Goal: Complete application form

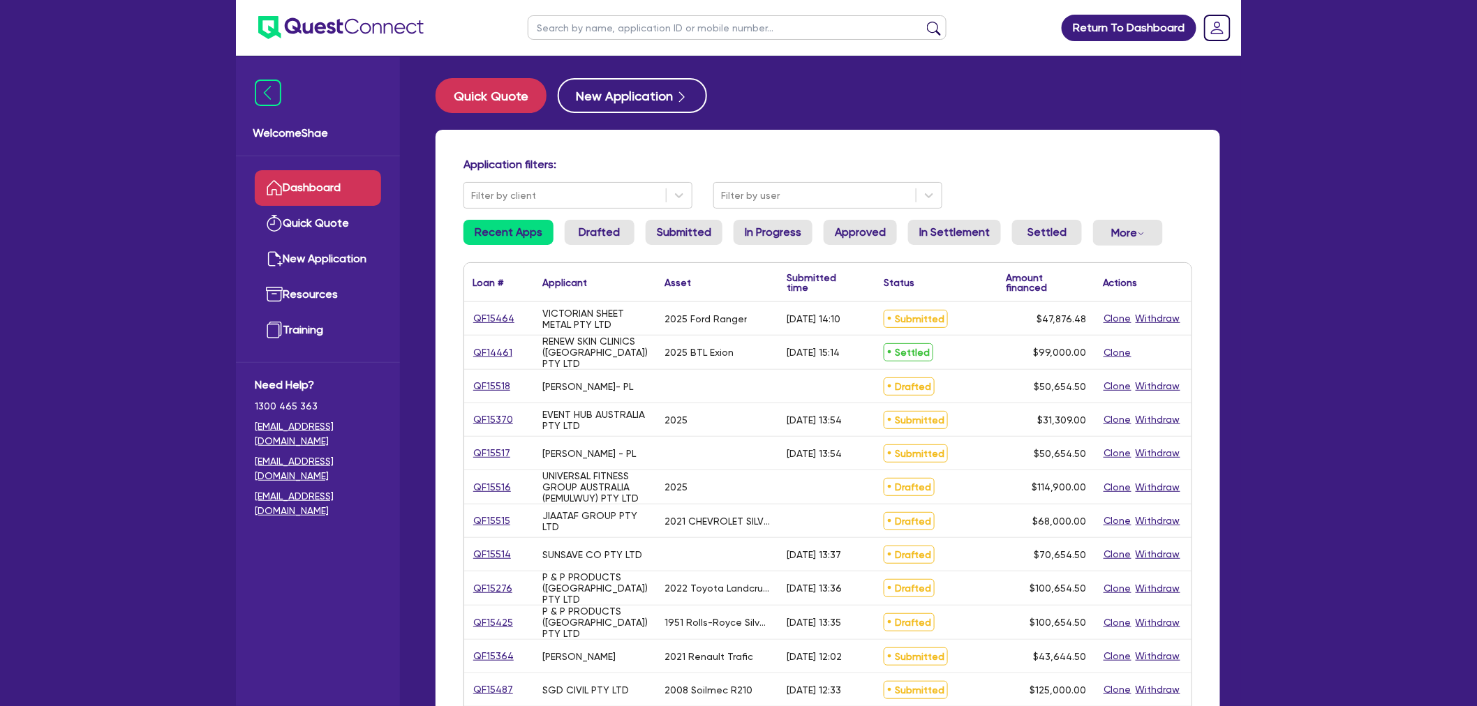
click at [616, 25] on input "text" at bounding box center [737, 27] width 419 height 24
paste input "QF15503"
type input "QF15503"
click at [923, 21] on button "submit" at bounding box center [934, 31] width 22 height 20
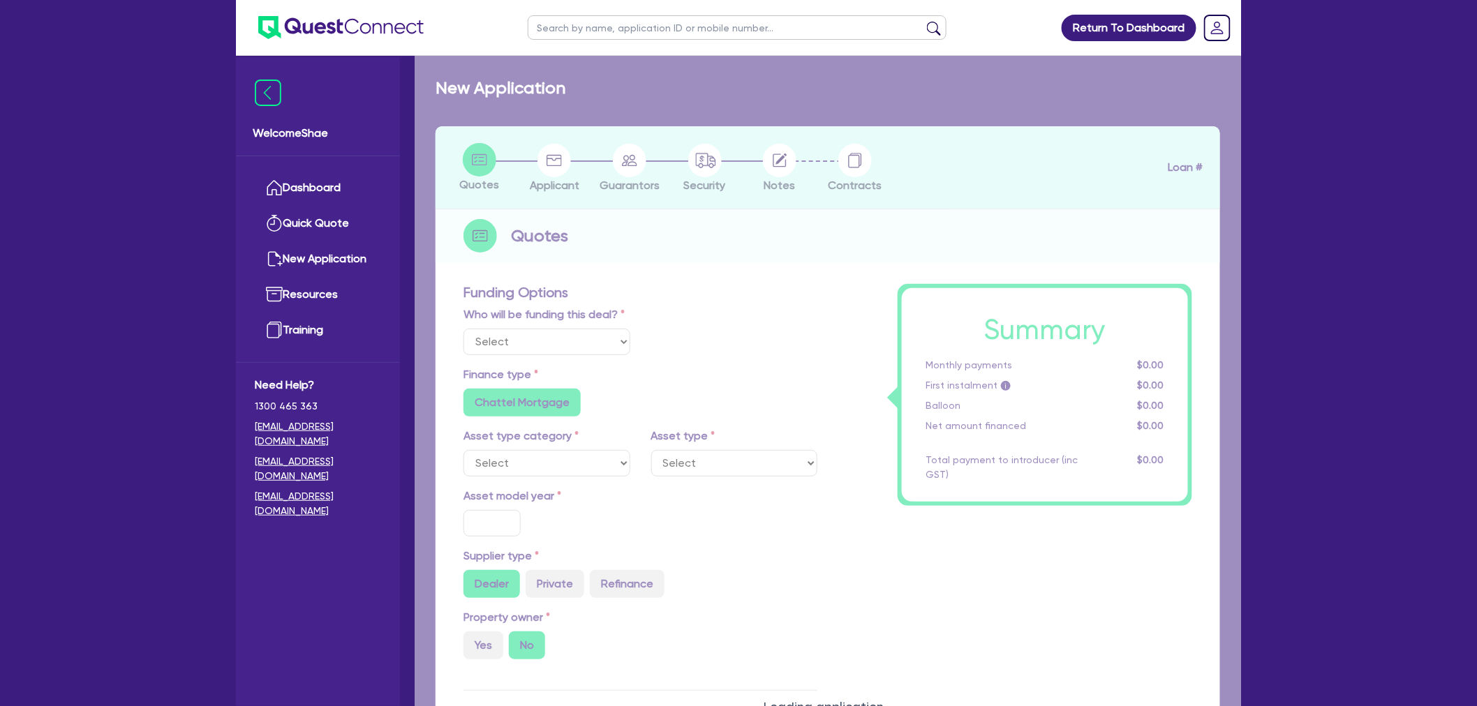
select select "Other"
select select "CARS_AND_LIGHT_TRUCKS"
type input "2017"
radio input "false"
radio input "true"
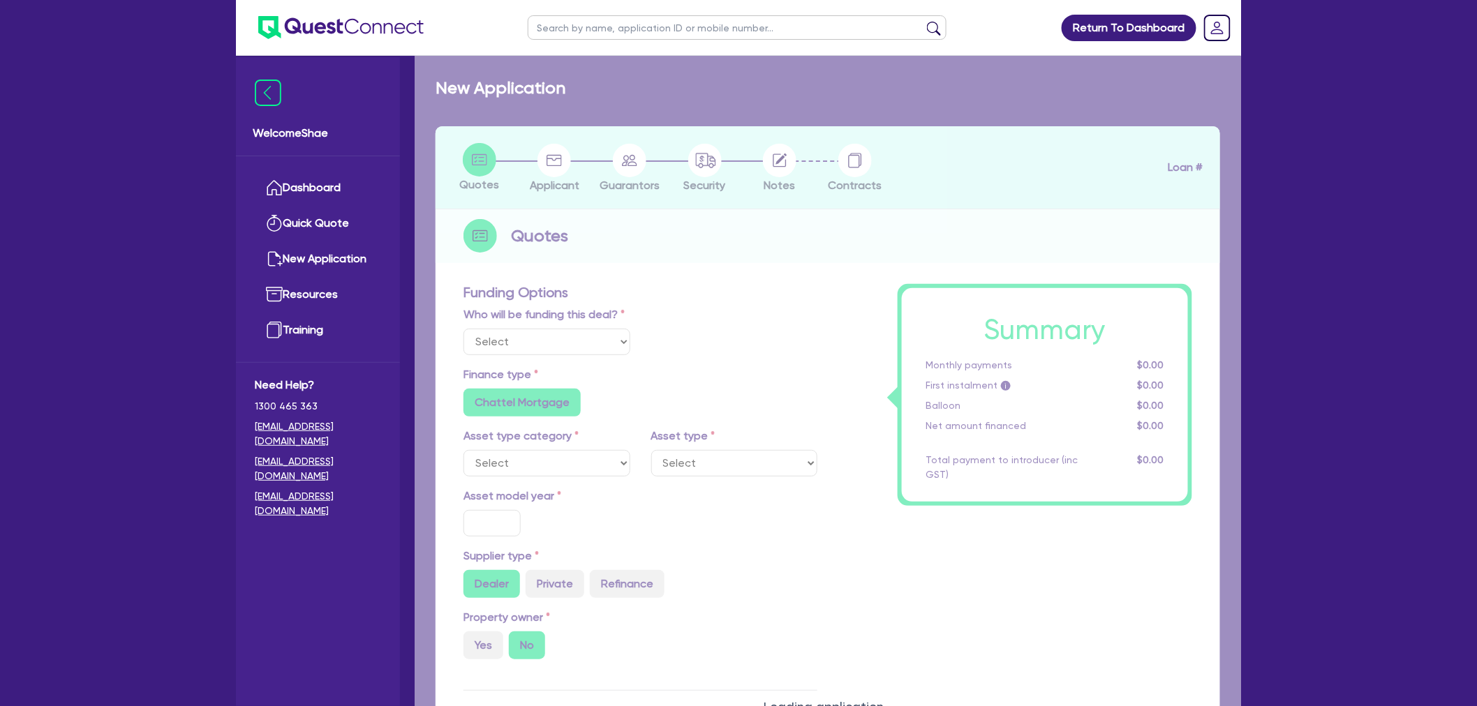
type input "35,000"
radio input "true"
radio input "false"
type input "13.99"
radio input "false"
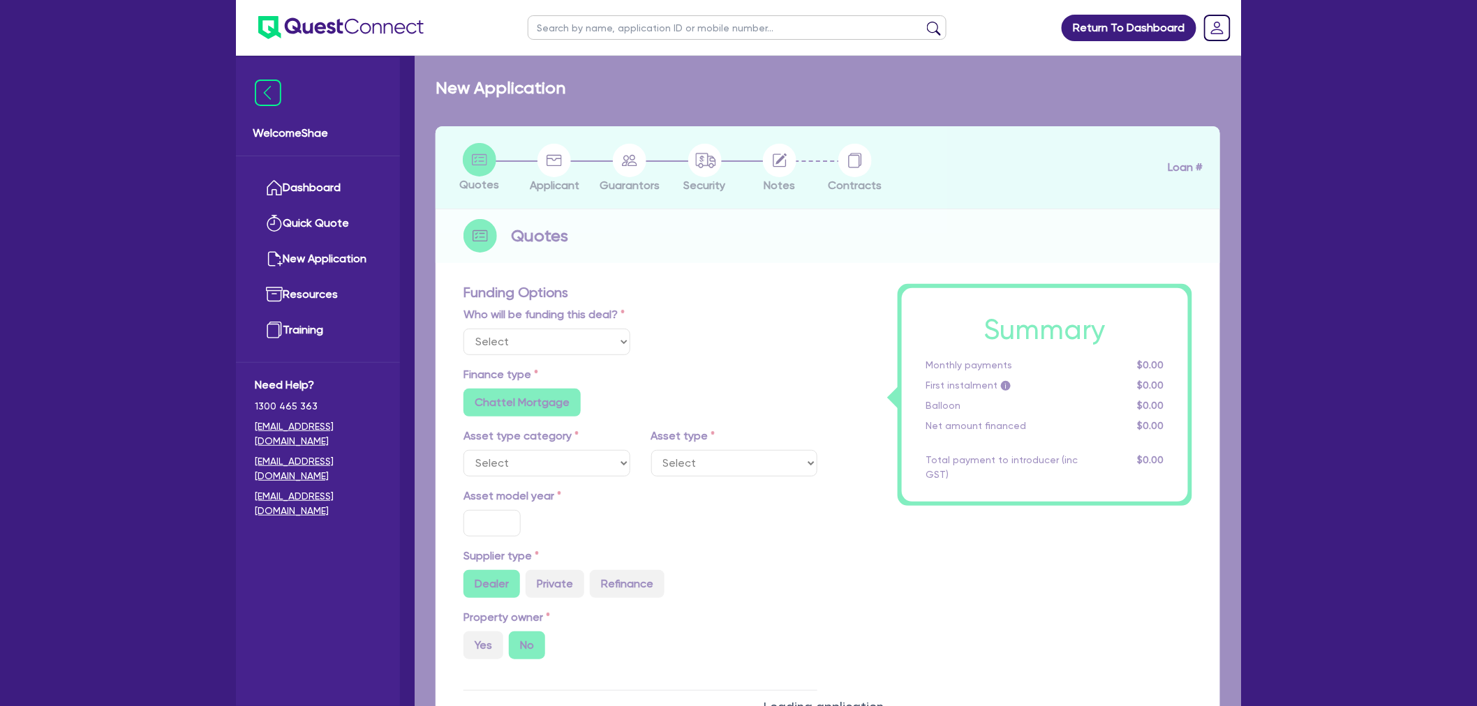
type input "1,650"
radio input "true"
select select "PASSENGER_VEHICLES"
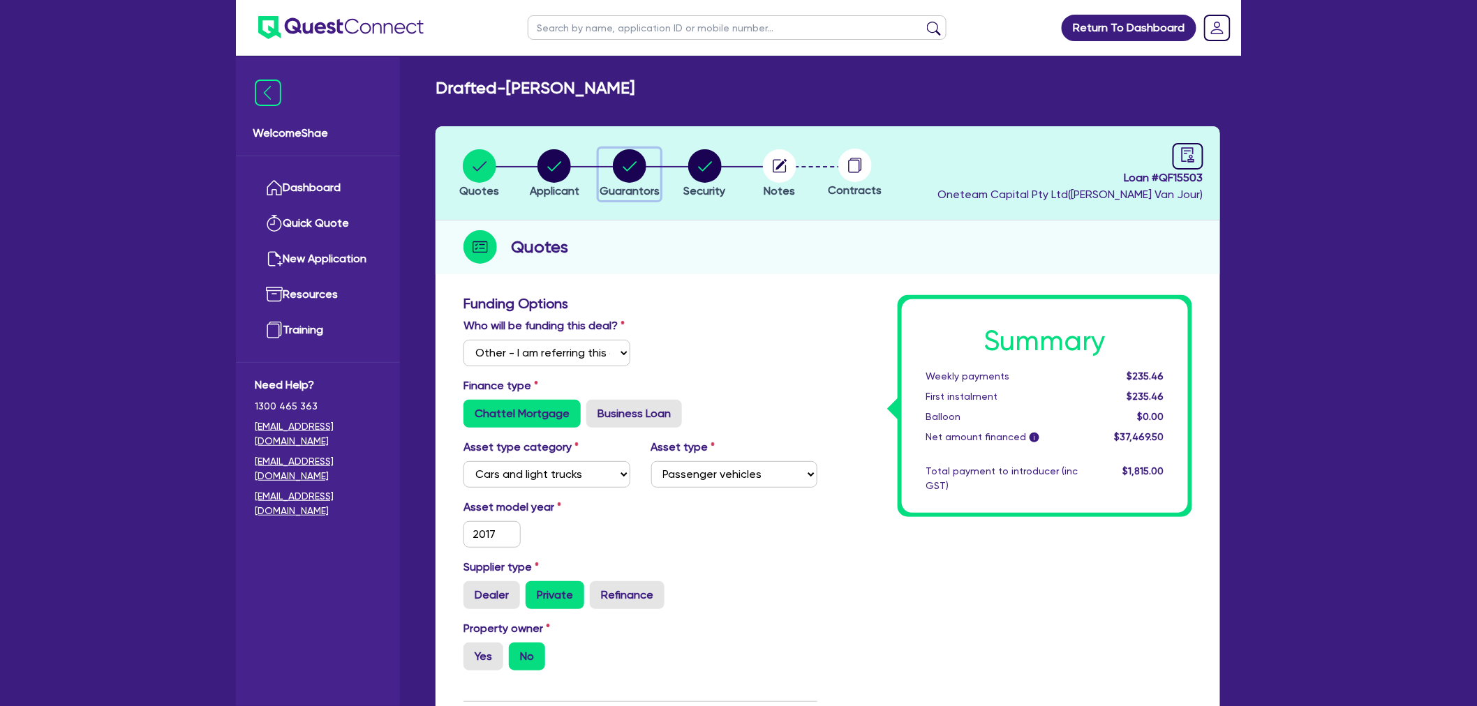
click at [622, 166] on circle "button" at bounding box center [629, 165] width 33 height 33
select select "MRS"
select select "QLD"
select select "MARRIED"
select select "CASH"
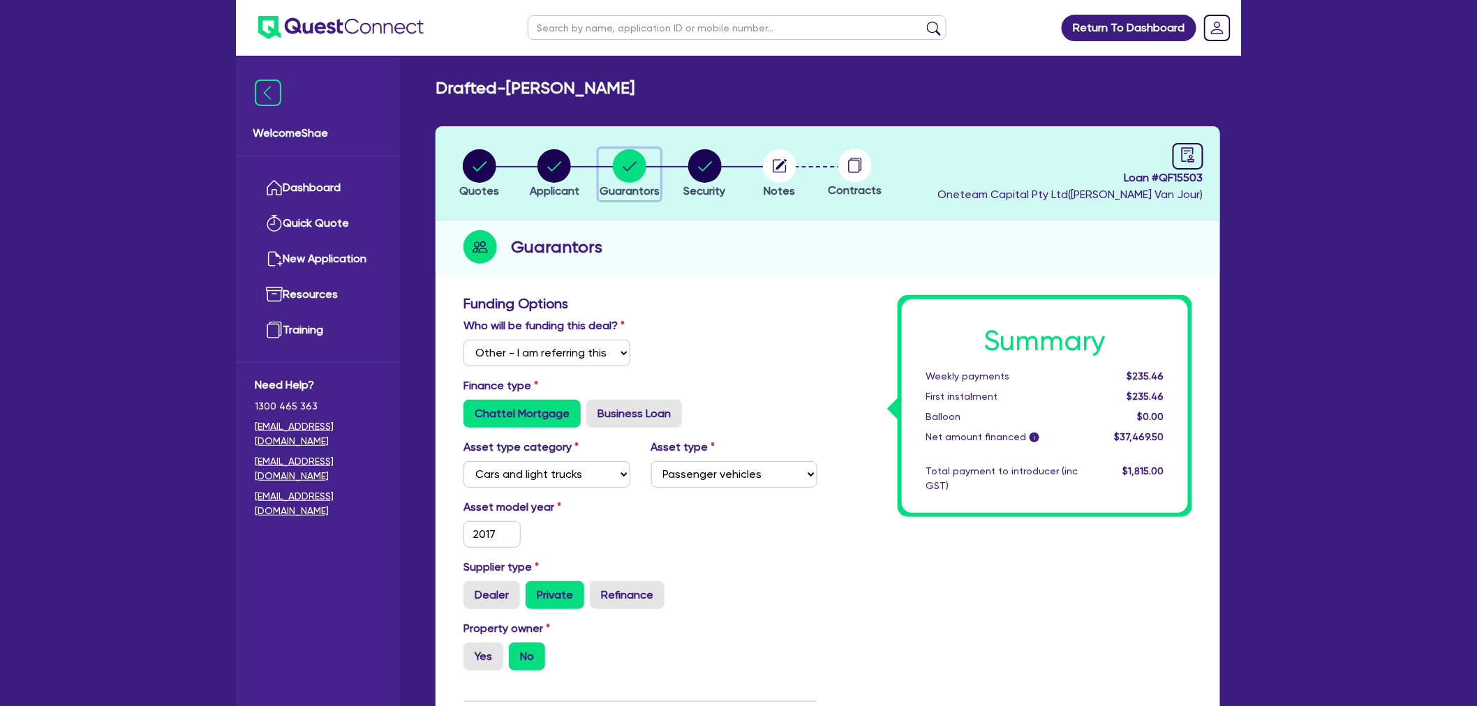
select select "VEHICLE"
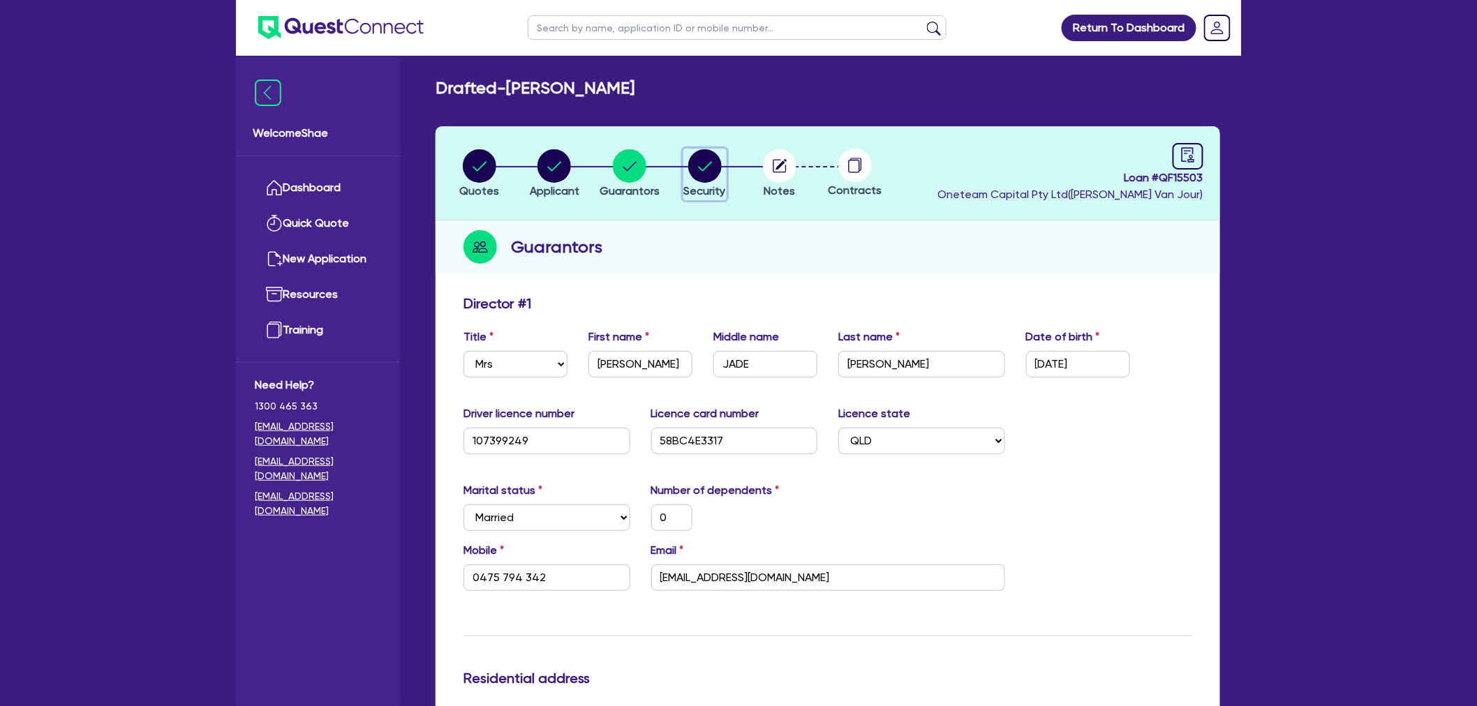
click at [703, 175] on circle "button" at bounding box center [704, 165] width 33 height 33
select select "CARS_AND_LIGHT_TRUCKS"
select select "PASSENGER_VEHICLES"
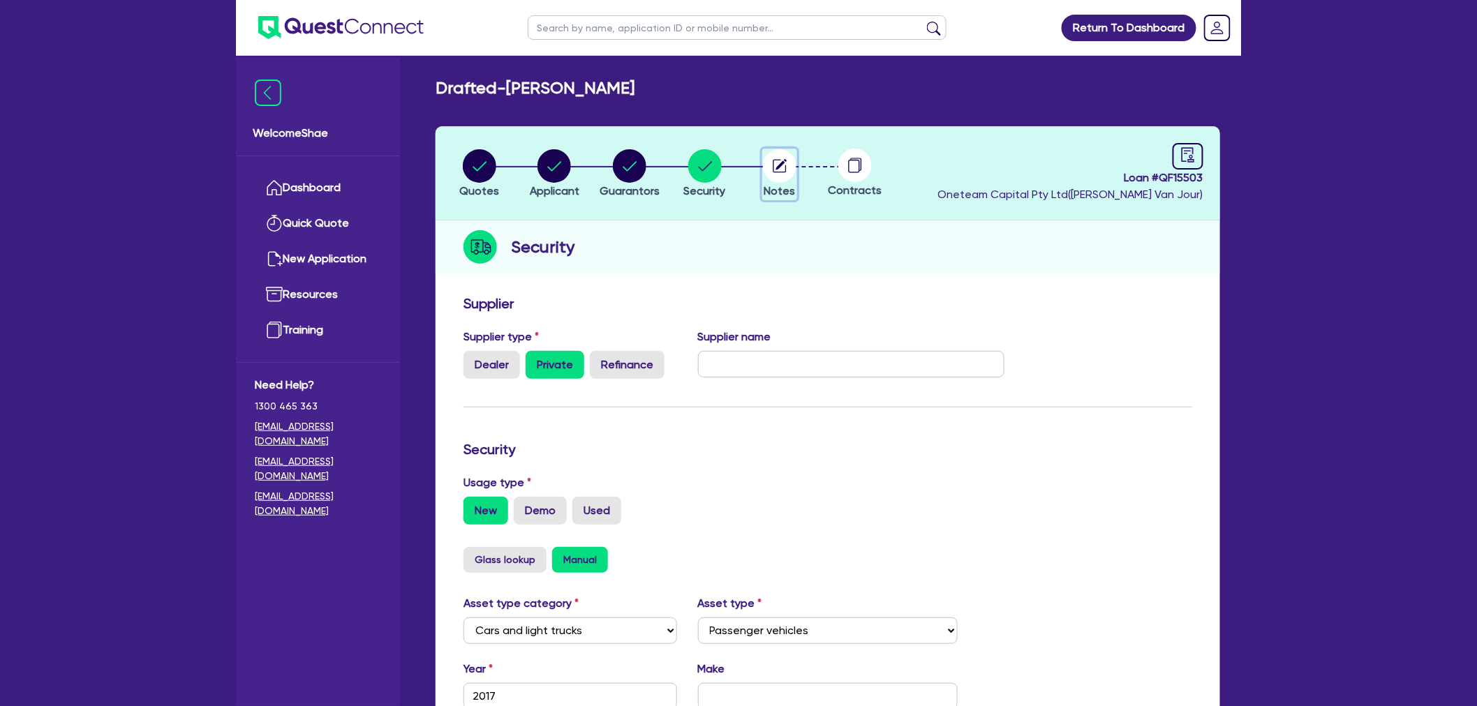
click at [785, 178] on circle "button" at bounding box center [779, 165] width 33 height 33
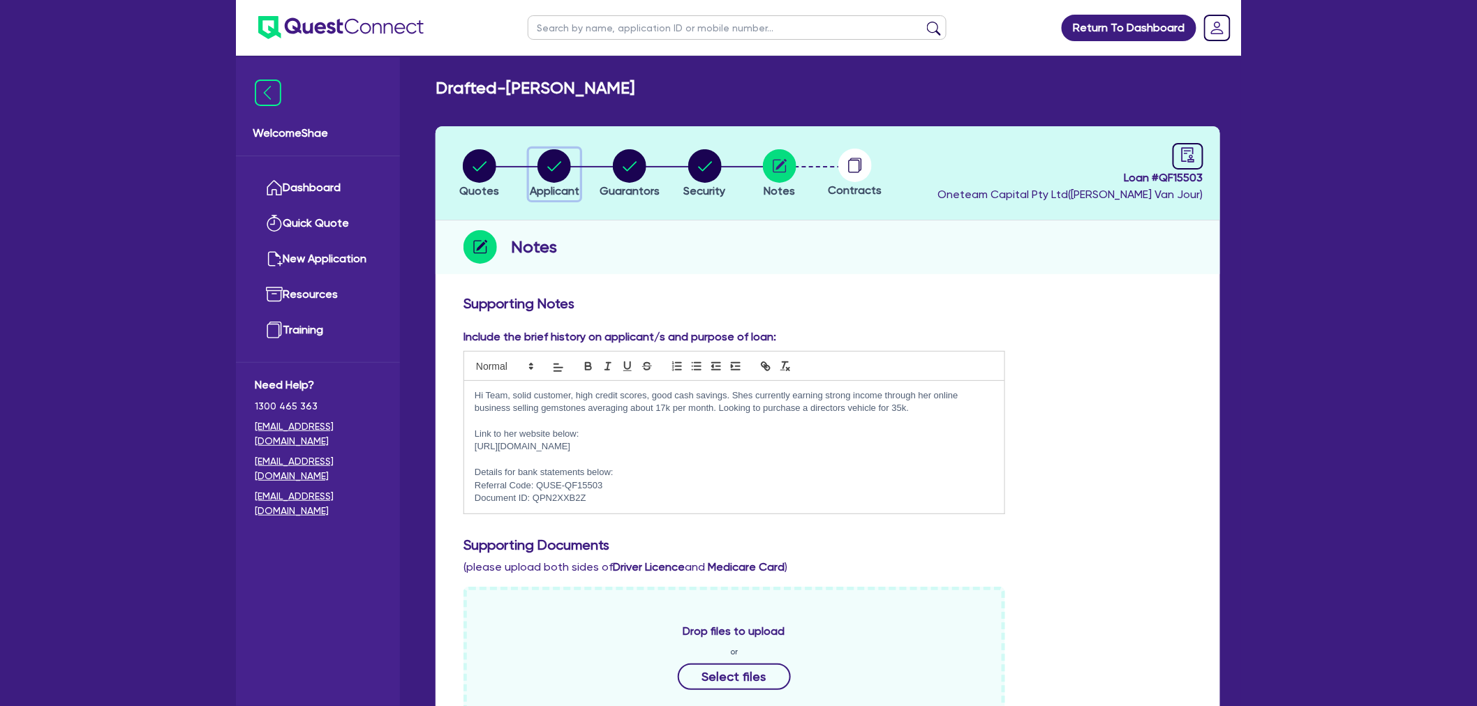
click at [562, 154] on circle "button" at bounding box center [553, 165] width 33 height 33
select select "SOLE_TRADER"
select select "RETAIL_WHOLESALE_TRADE"
select select "CLOTHING_FOOTWEAR"
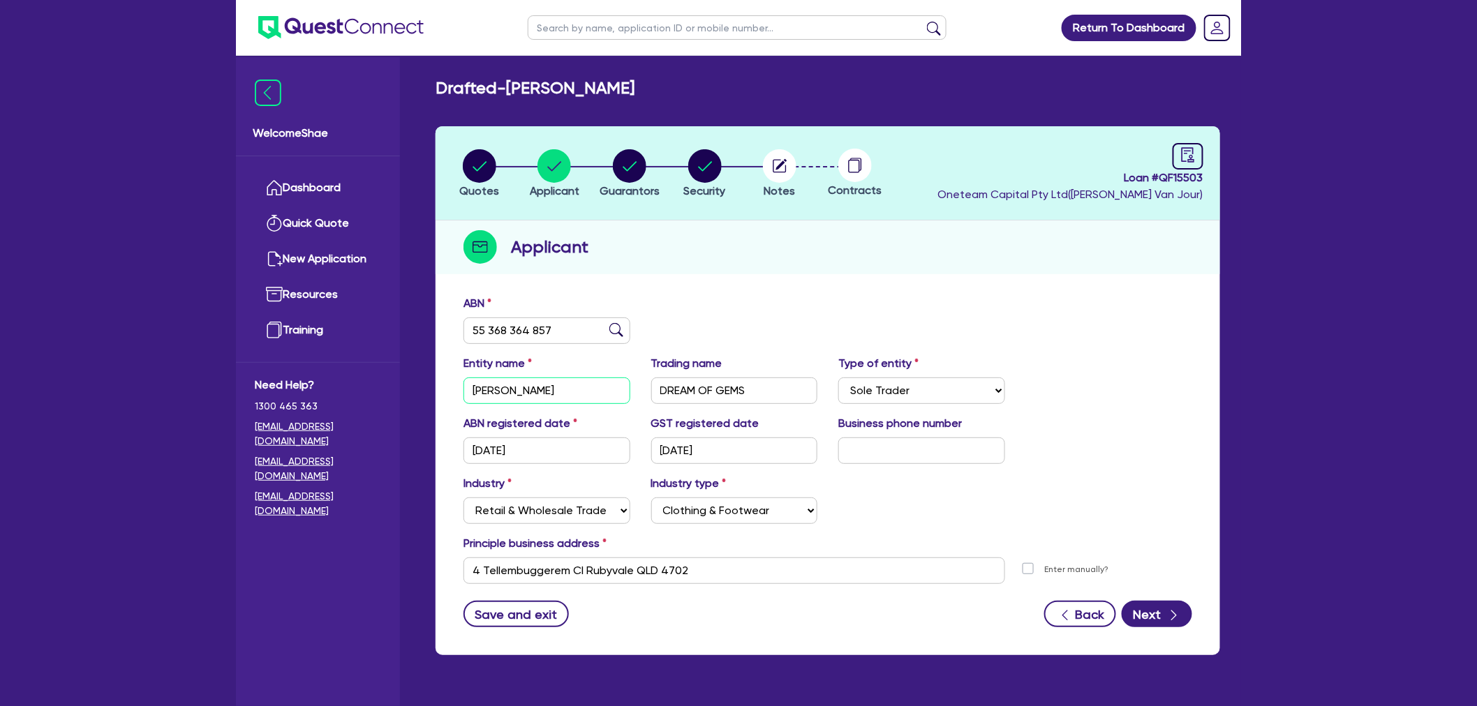
click at [506, 387] on input "[PERSON_NAME]" at bounding box center [546, 391] width 167 height 27
click at [636, 149] on button "Guarantors" at bounding box center [629, 175] width 61 height 52
select select "MRS"
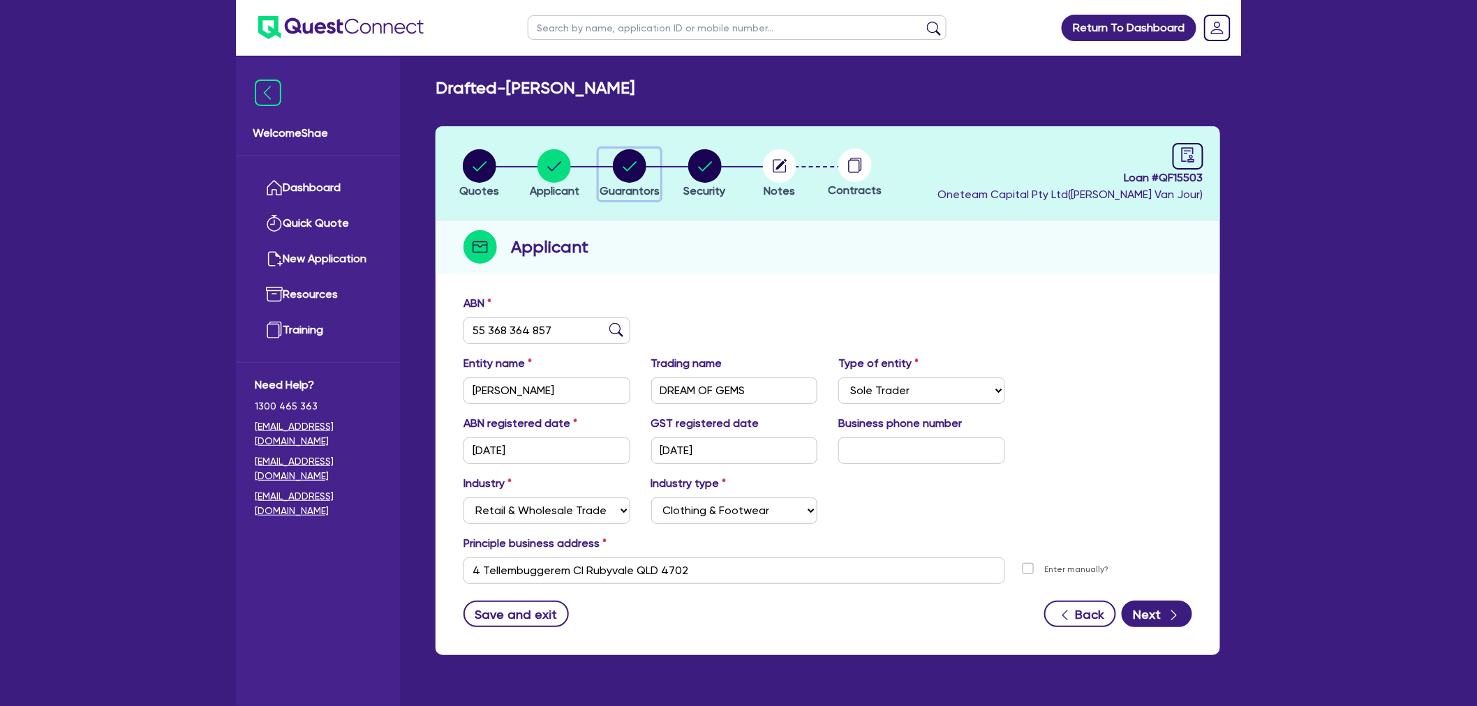
select select "QLD"
select select "MARRIED"
select select "CASH"
select select "VEHICLE"
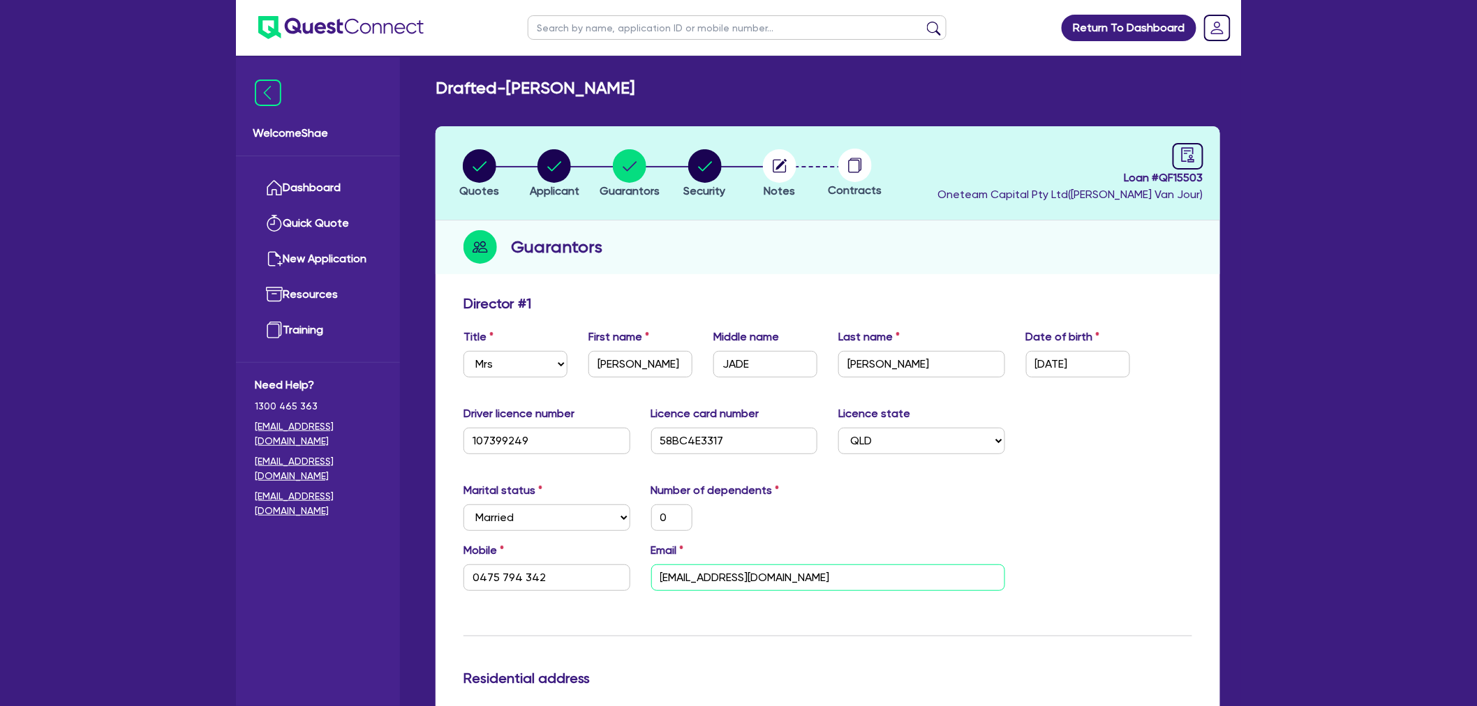
click at [685, 576] on input "[EMAIL_ADDRESS][DOMAIN_NAME]" at bounding box center [828, 578] width 354 height 27
drag, startPoint x: 552, startPoint y: 582, endPoint x: 368, endPoint y: 570, distance: 184.6
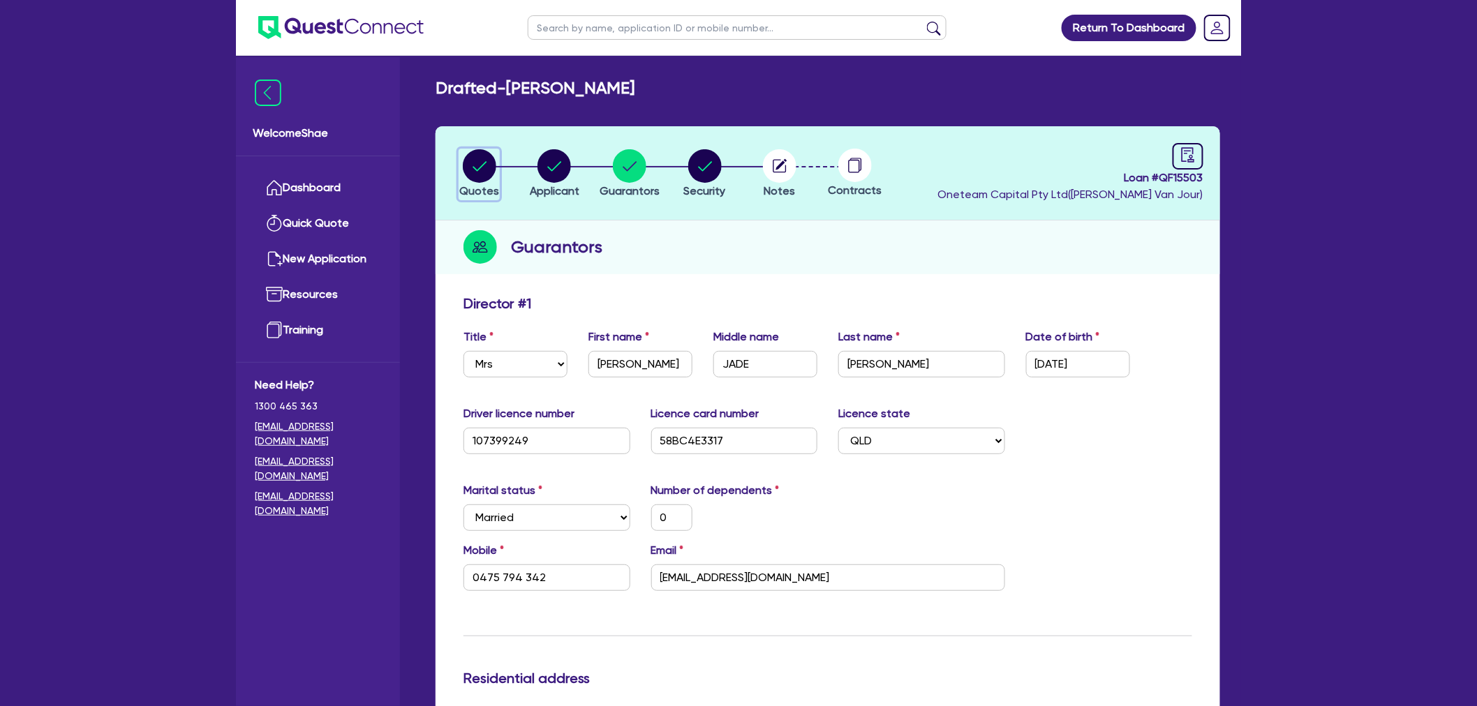
drag, startPoint x: 492, startPoint y: 182, endPoint x: 499, endPoint y: 197, distance: 16.9
click at [492, 182] on button "Quotes" at bounding box center [478, 175] width 41 height 52
select select "Other"
select select "CARS_AND_LIGHT_TRUCKS"
select select "PASSENGER_VEHICLES"
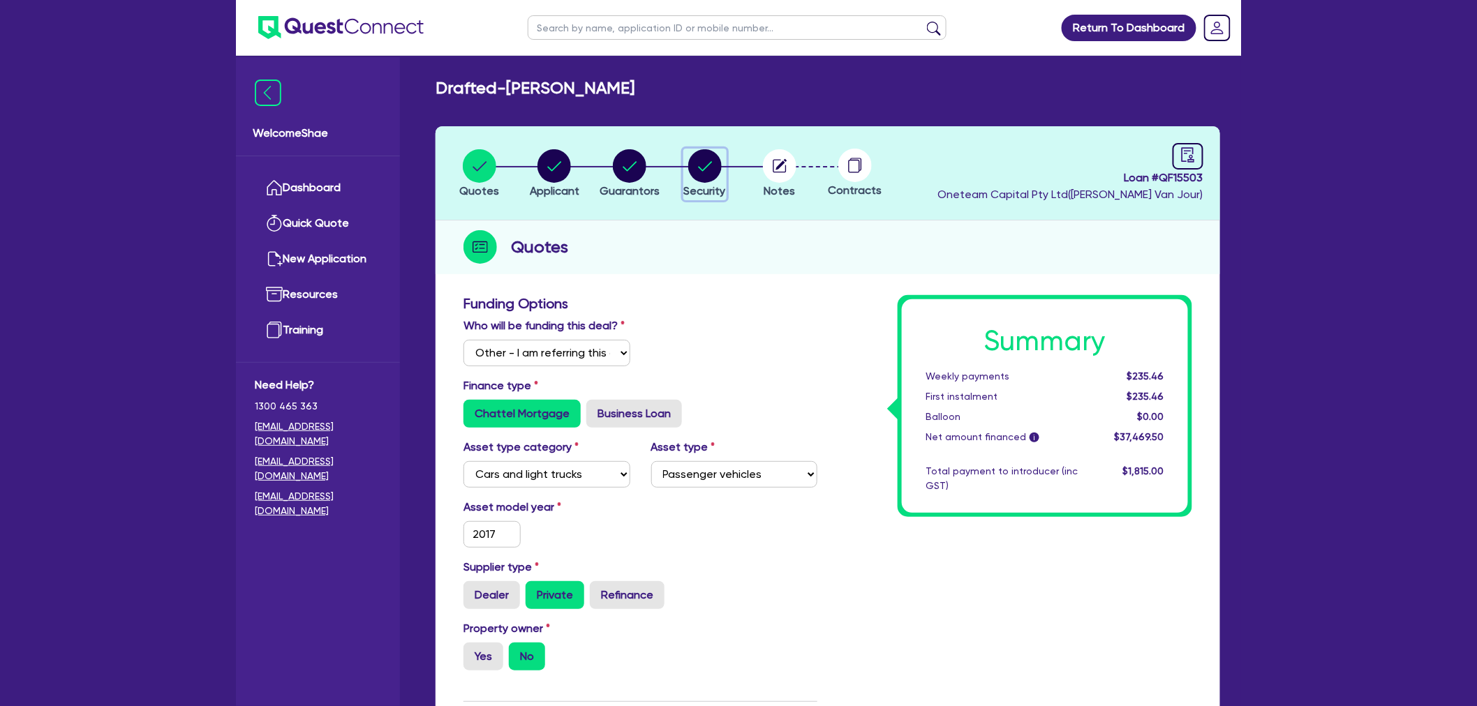
click at [710, 170] on circle "button" at bounding box center [704, 165] width 33 height 33
select select "CARS_AND_LIGHT_TRUCKS"
select select "PASSENGER_VEHICLES"
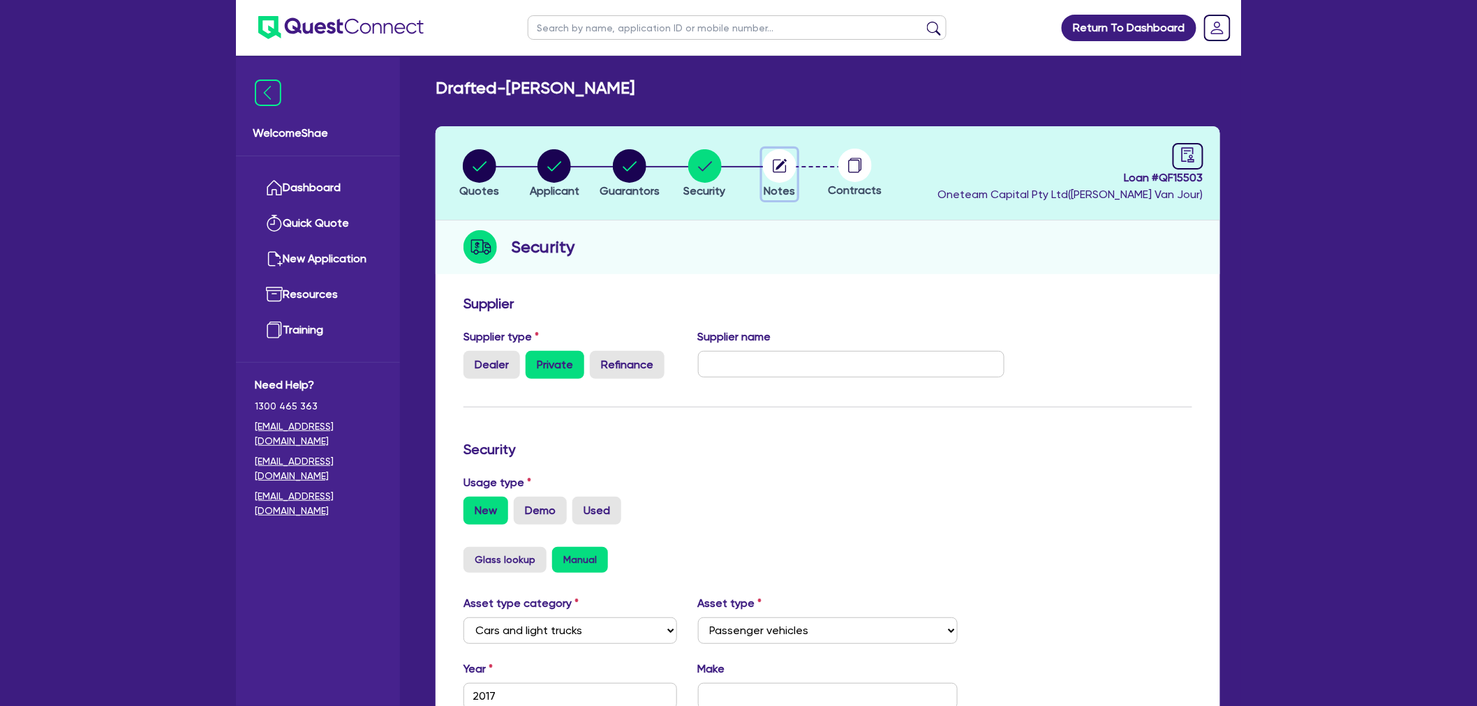
click at [796, 170] on icon "button" at bounding box center [779, 165] width 33 height 33
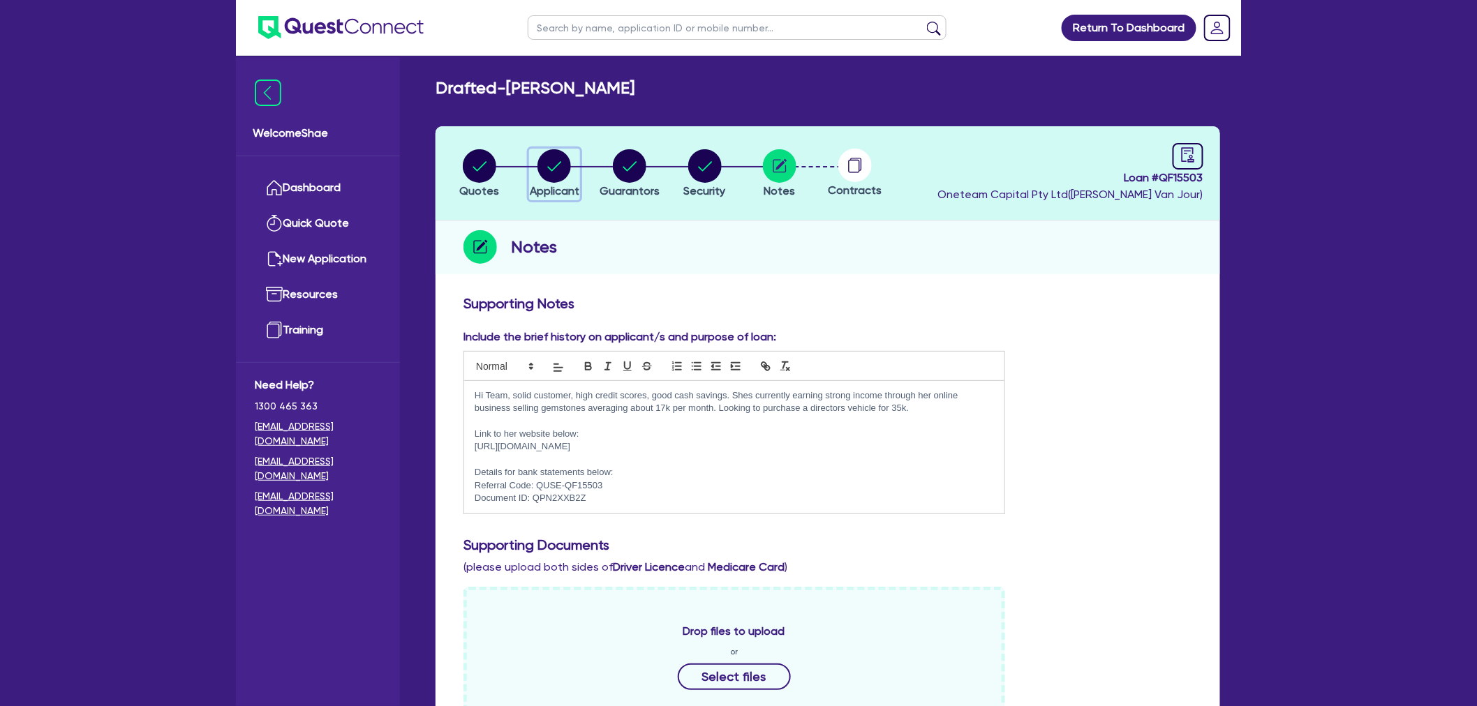
drag, startPoint x: 554, startPoint y: 172, endPoint x: 579, endPoint y: 189, distance: 30.2
click at [554, 172] on circle "button" at bounding box center [553, 165] width 33 height 33
select select "SOLE_TRADER"
select select "RETAIL_WHOLESALE_TRADE"
select select "CLOTHING_FOOTWEAR"
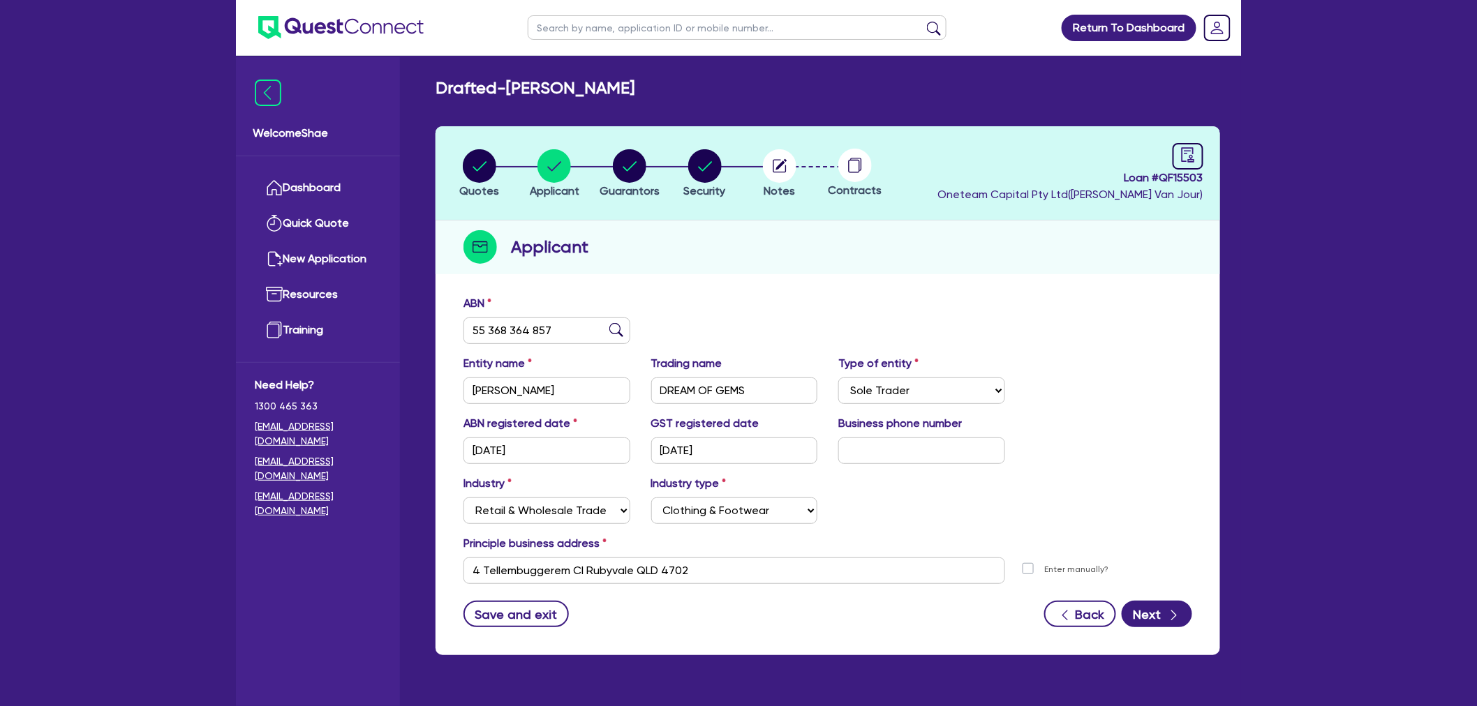
click at [506, 158] on li "Quotes" at bounding box center [479, 173] width 75 height 49
click at [496, 164] on div "button" at bounding box center [479, 165] width 40 height 33
select select "Other"
select select "CARS_AND_LIGHT_TRUCKS"
select select "PASSENGER_VEHICLES"
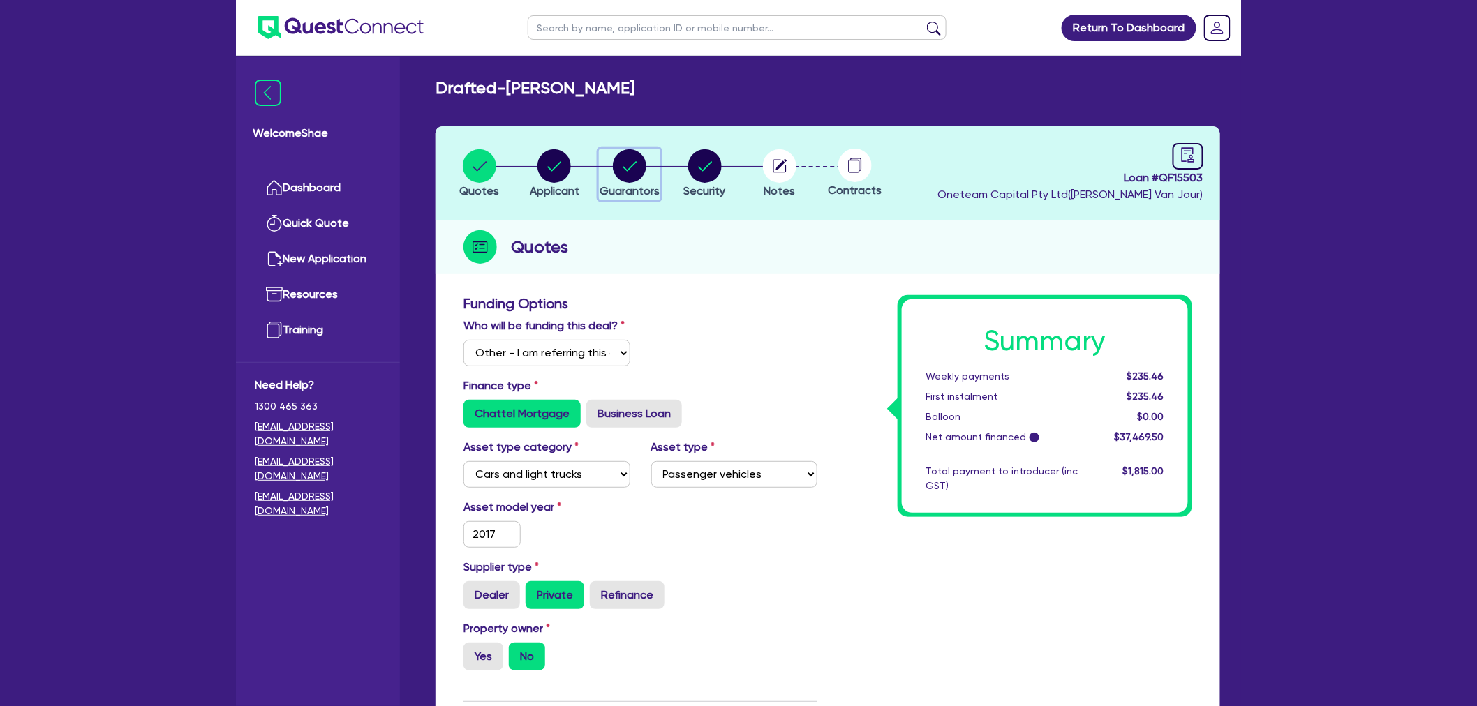
drag, startPoint x: 618, startPoint y: 165, endPoint x: 618, endPoint y: 177, distance: 11.2
click at [618, 165] on circle "button" at bounding box center [629, 165] width 33 height 33
select select "MRS"
select select "QLD"
select select "MARRIED"
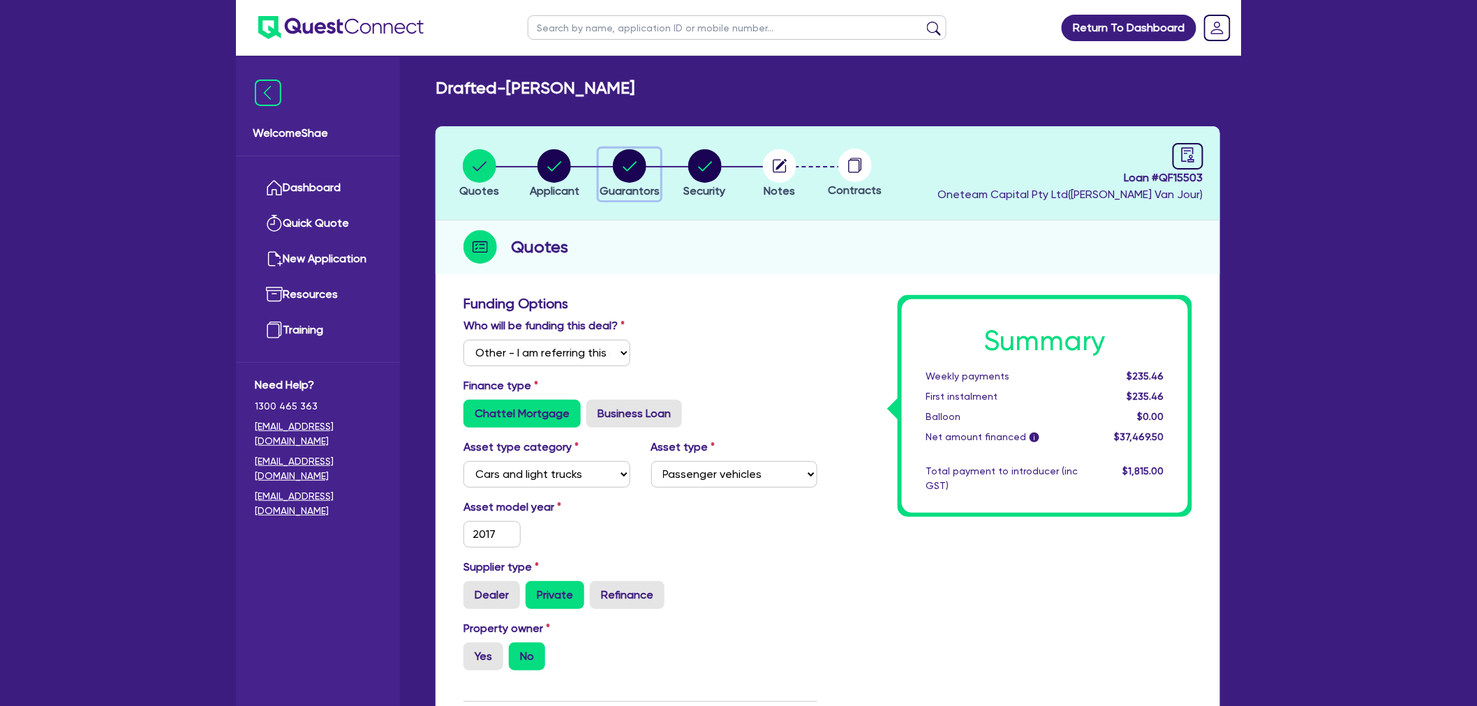
select select "CASH"
select select "VEHICLE"
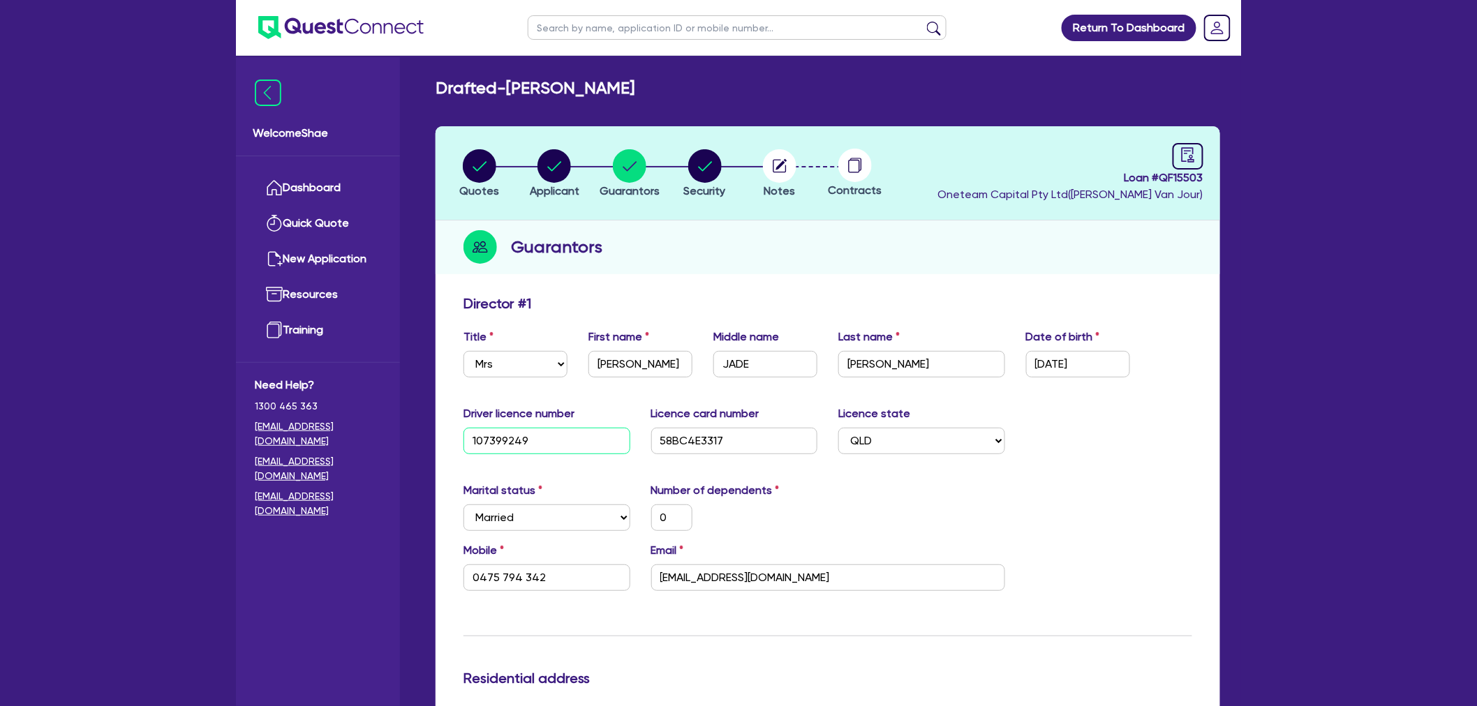
click at [493, 441] on input "107399249" at bounding box center [546, 441] width 167 height 27
click at [692, 435] on input "58BC4E3317" at bounding box center [734, 441] width 167 height 27
drag, startPoint x: 785, startPoint y: 168, endPoint x: 803, endPoint y: 173, distance: 18.8
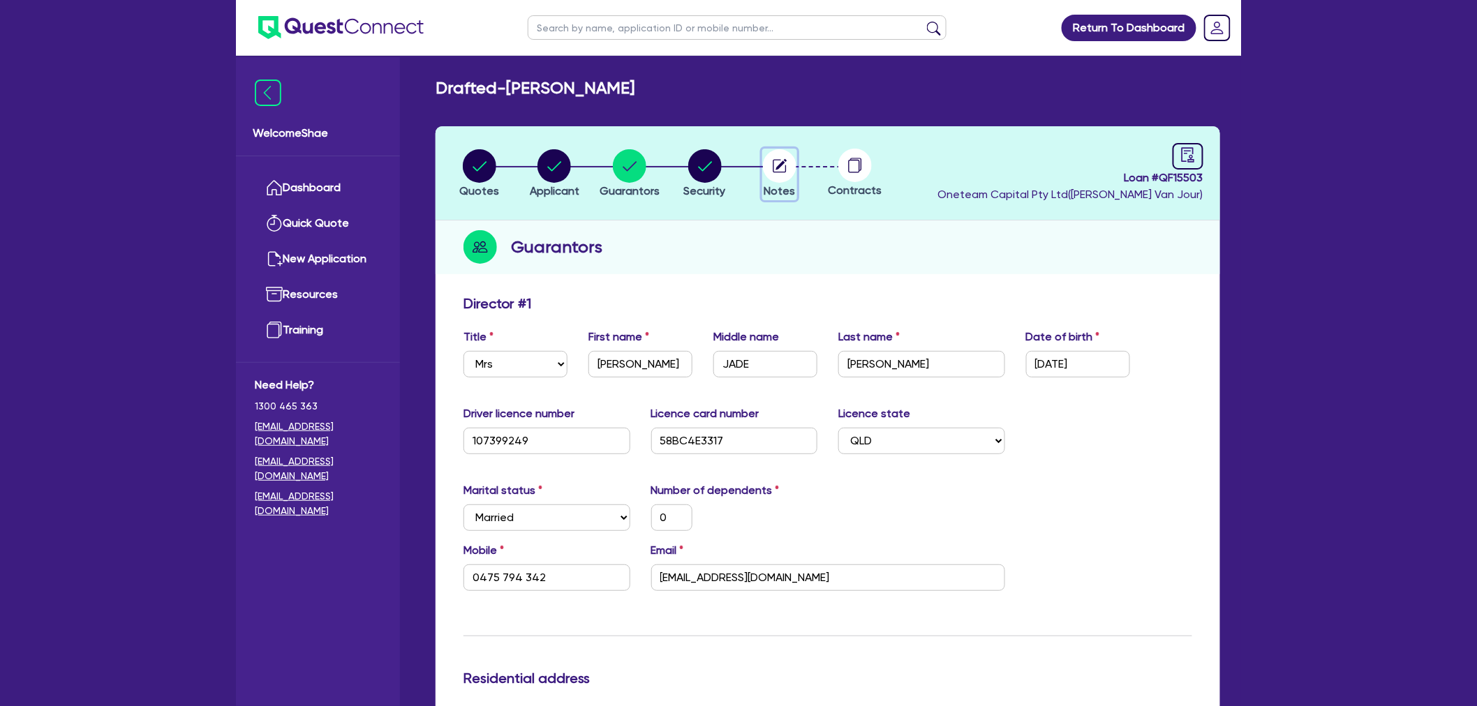
click at [785, 168] on circle "button" at bounding box center [779, 165] width 33 height 33
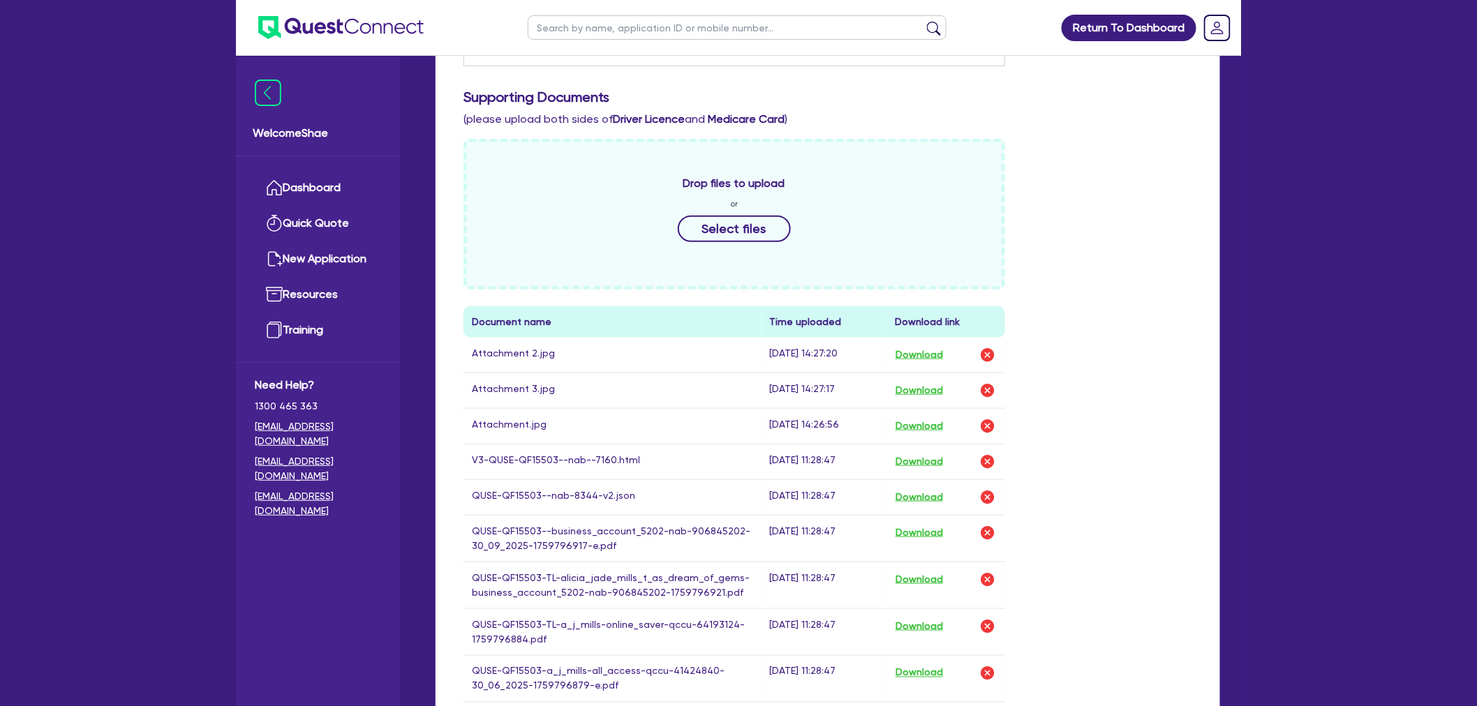
scroll to position [542, 0]
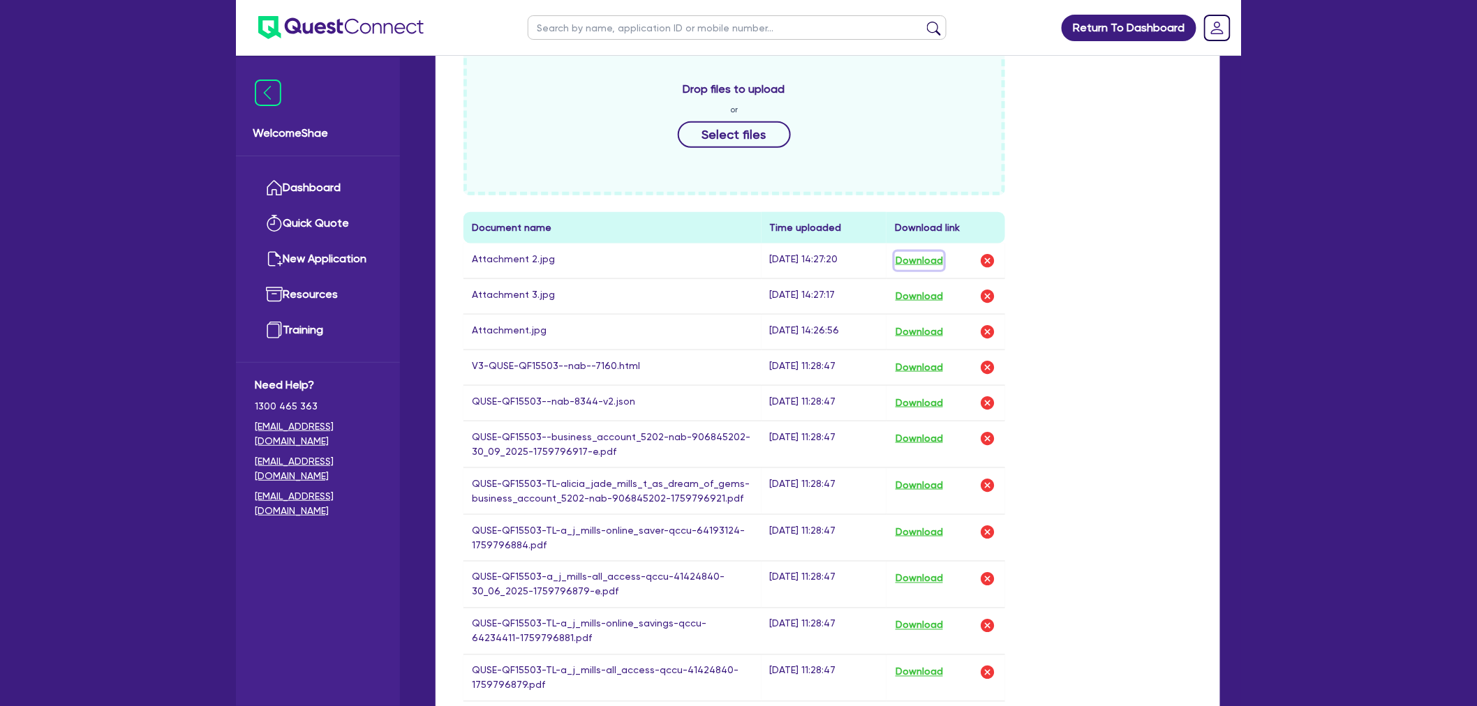
click at [929, 253] on button "Download" at bounding box center [919, 261] width 49 height 18
click at [914, 289] on button "Download" at bounding box center [919, 297] width 49 height 18
click at [915, 325] on button "Download" at bounding box center [919, 332] width 49 height 18
drag, startPoint x: 1271, startPoint y: 321, endPoint x: 1258, endPoint y: 321, distance: 13.3
click at [1271, 321] on div "Return To Dashboard Edit Profile Logout Welcome Shae Dashboard Quick Quote New …" at bounding box center [738, 284] width 1477 height 1653
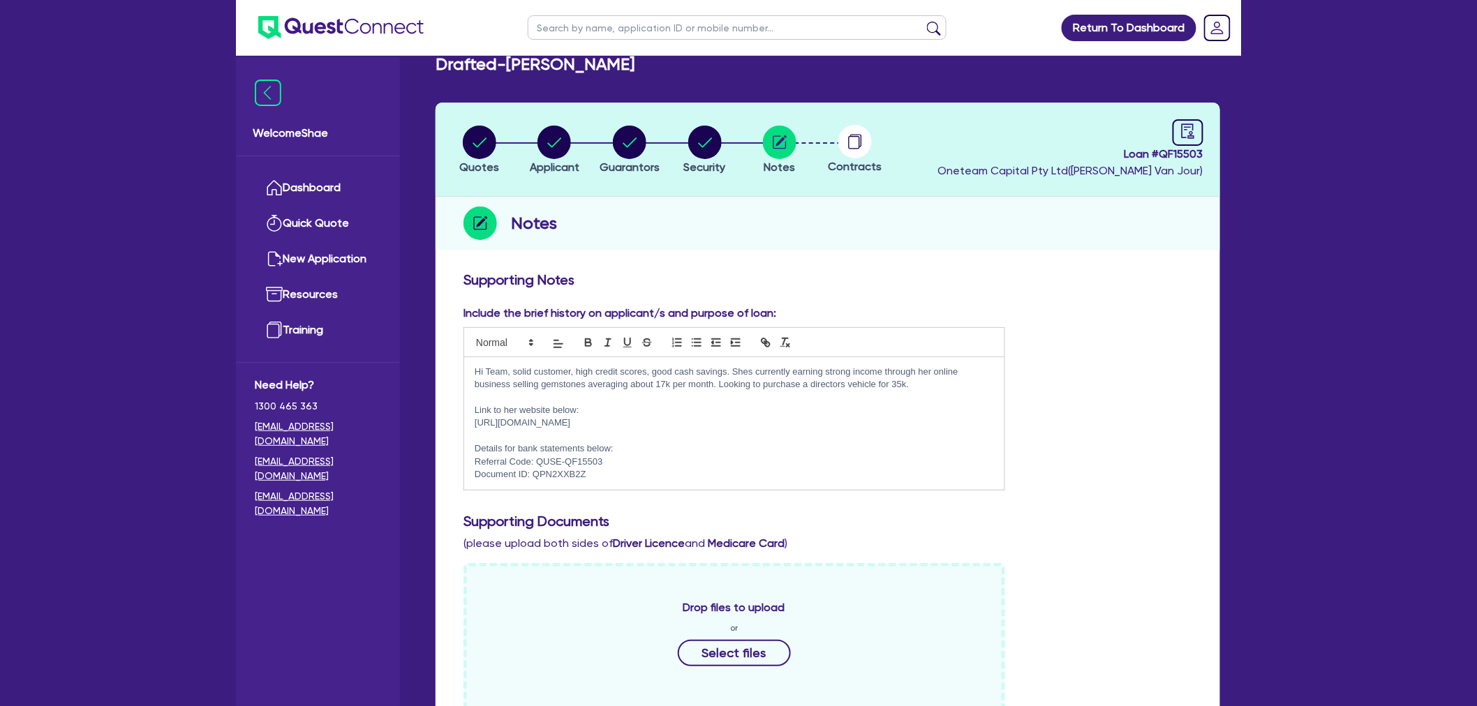
scroll to position [0, 0]
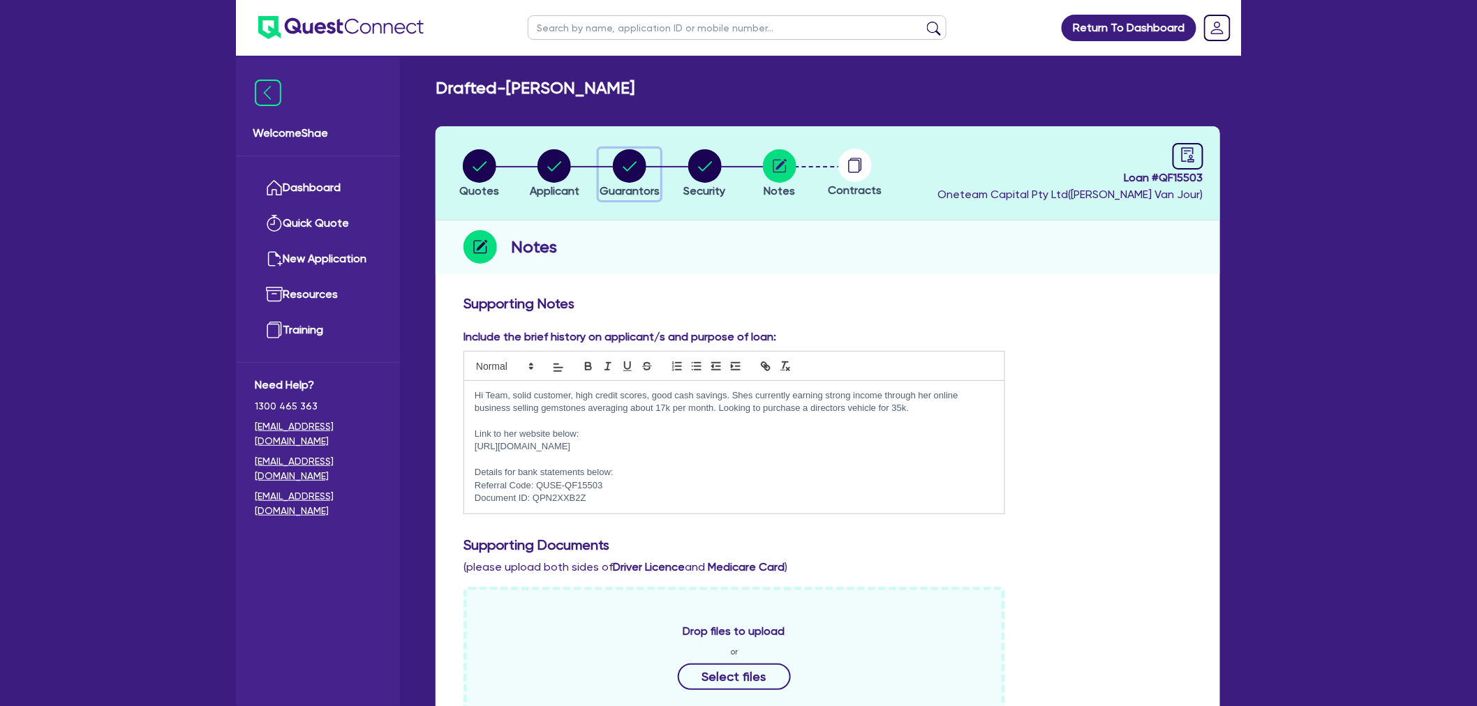
click at [627, 171] on circle "button" at bounding box center [629, 165] width 33 height 33
select select "MRS"
select select "QLD"
select select "MARRIED"
select select "CASH"
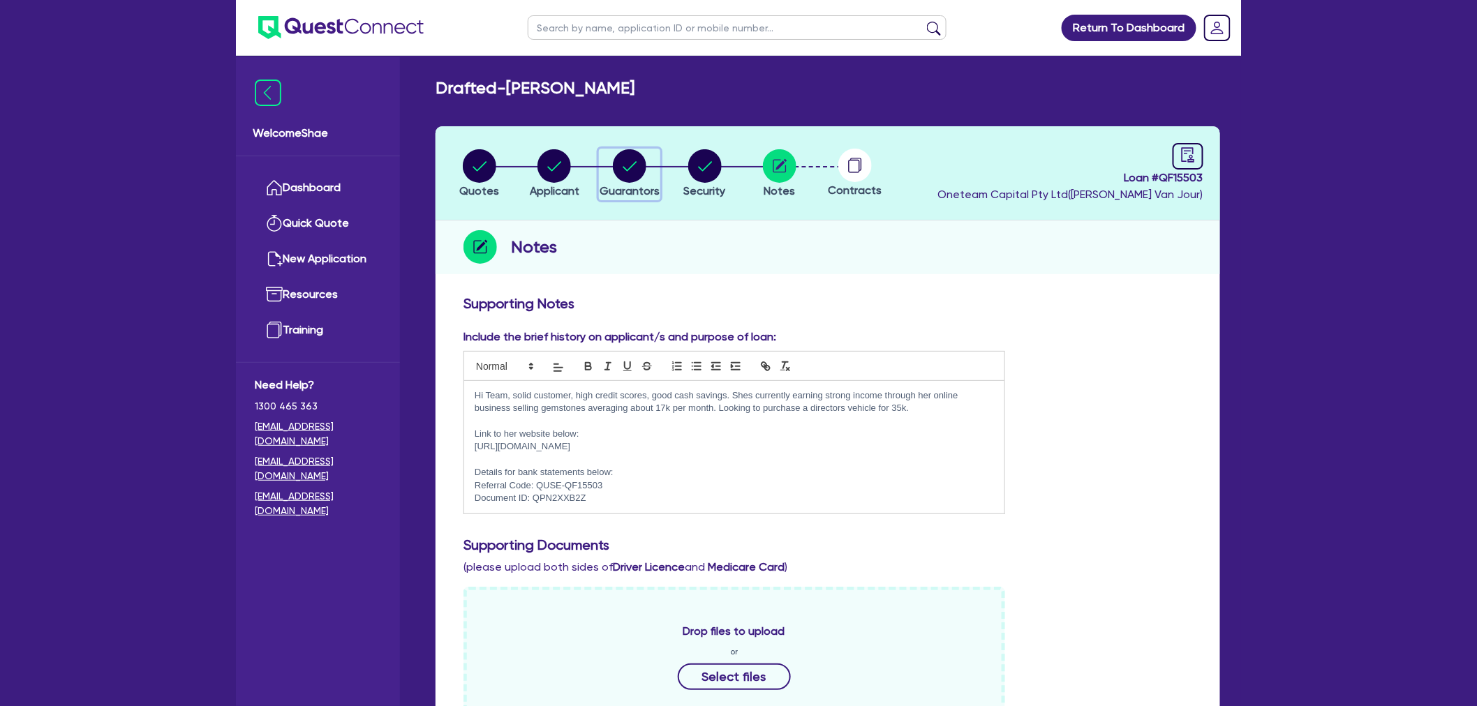
select select "VEHICLE"
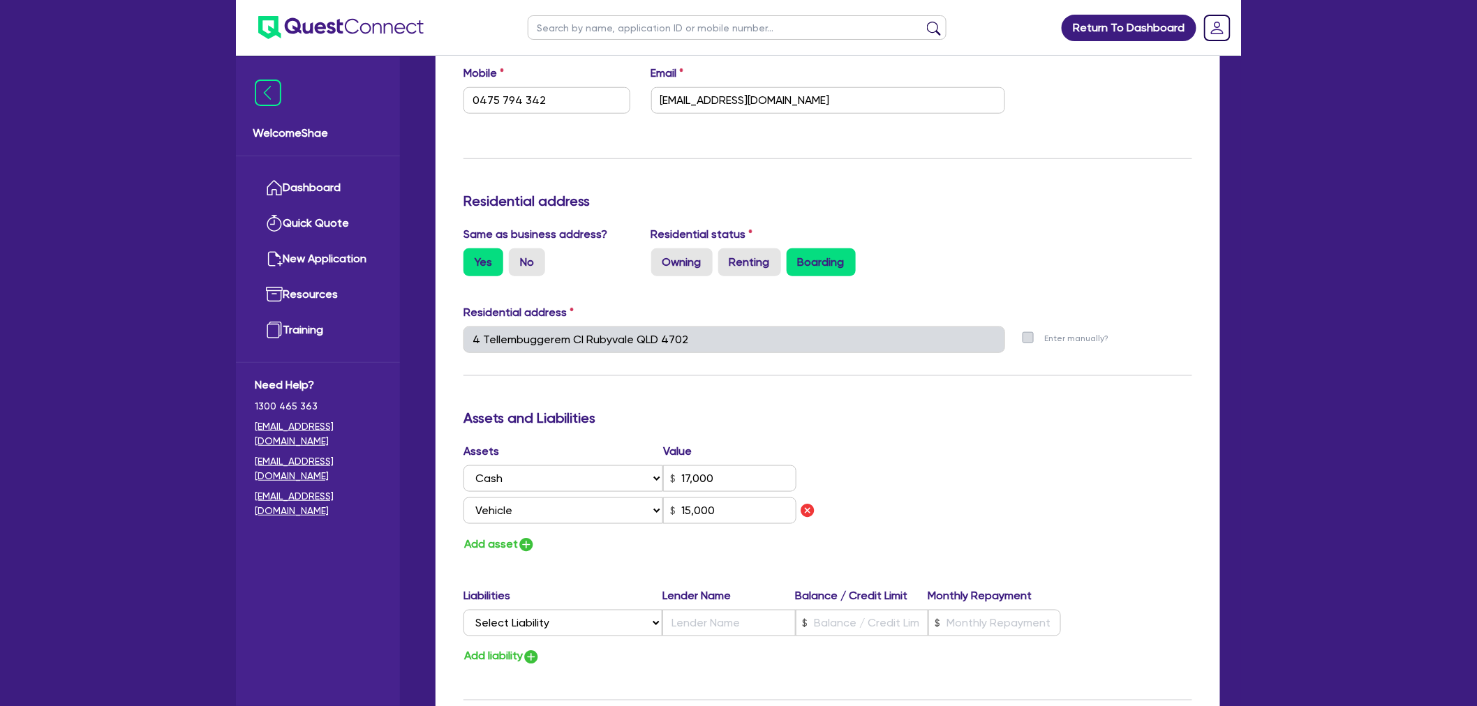
scroll to position [465, 0]
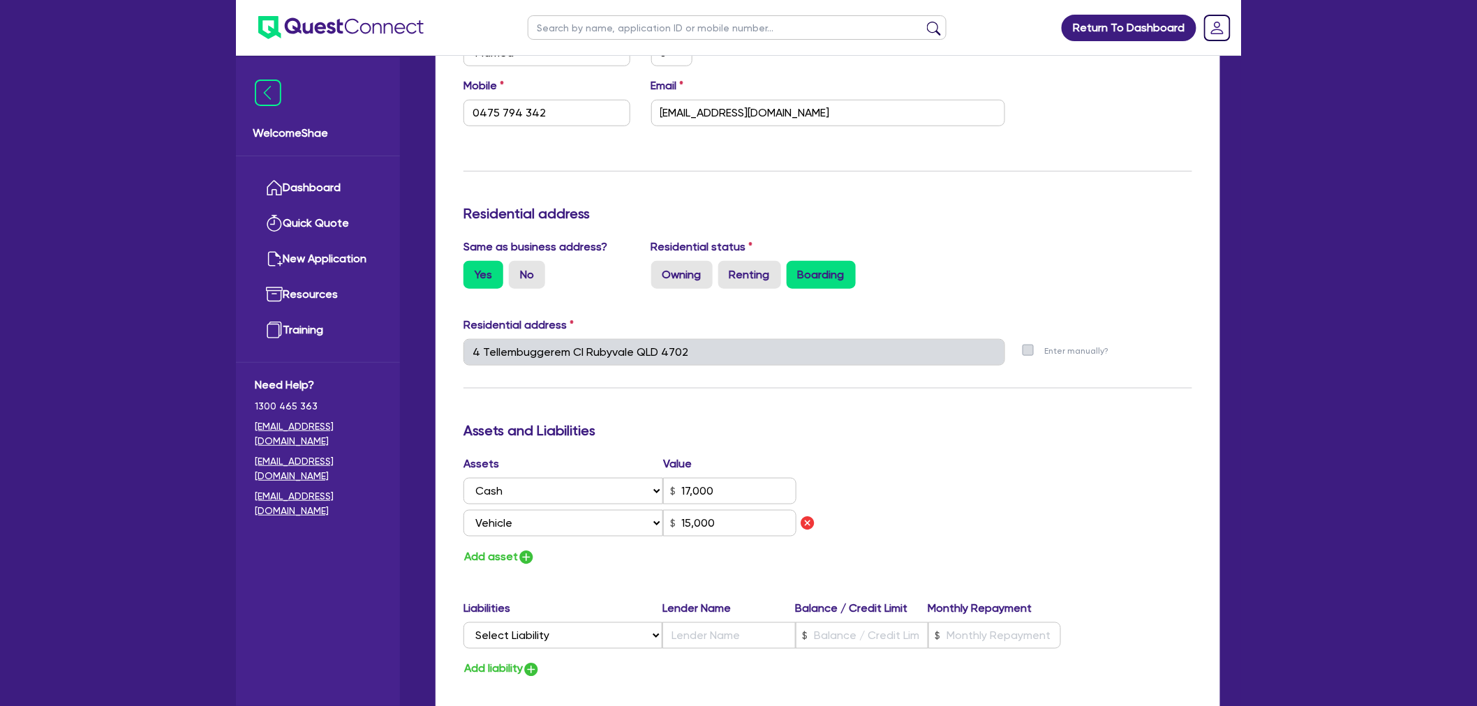
click at [525, 329] on div "Residential address 4 Tellembuggerem [GEOGRAPHIC_DATA] name Tellembuggerem Cl S…" at bounding box center [827, 347] width 749 height 60
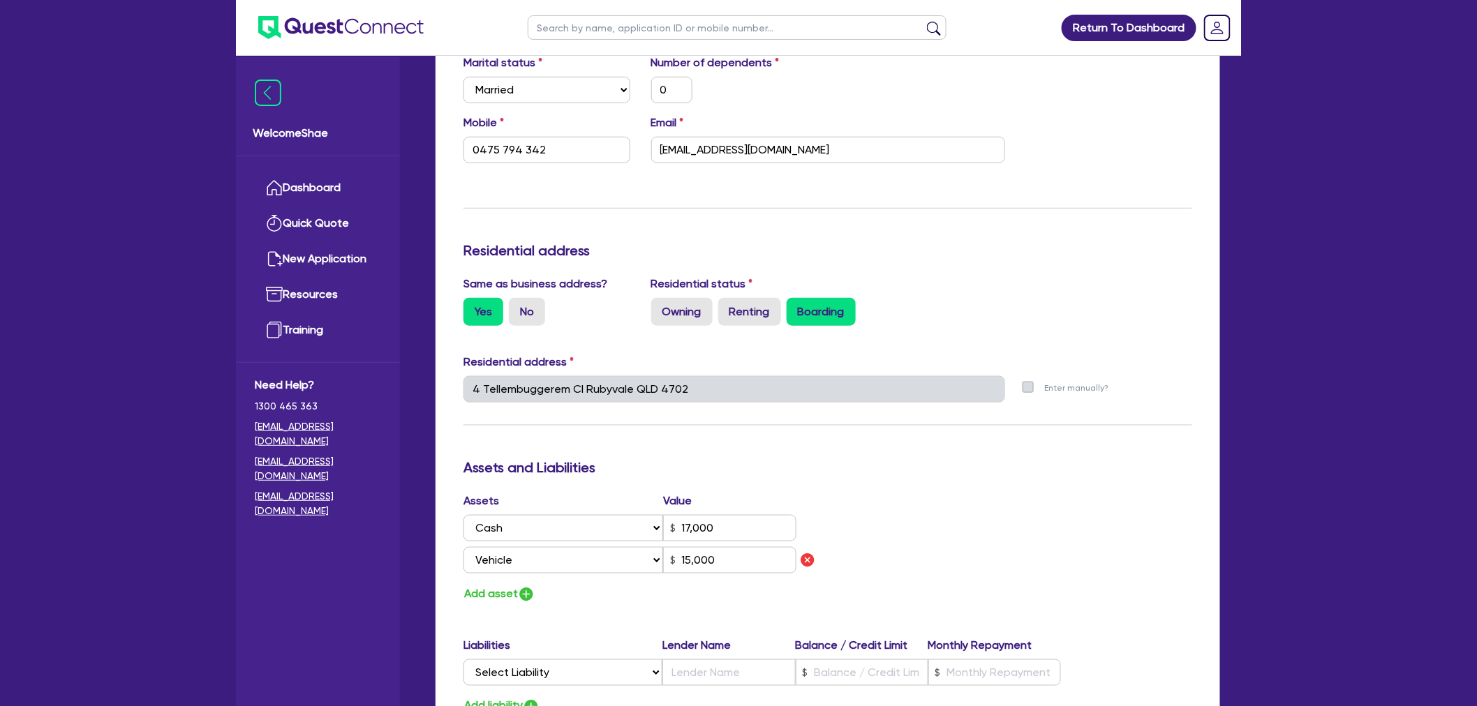
scroll to position [387, 0]
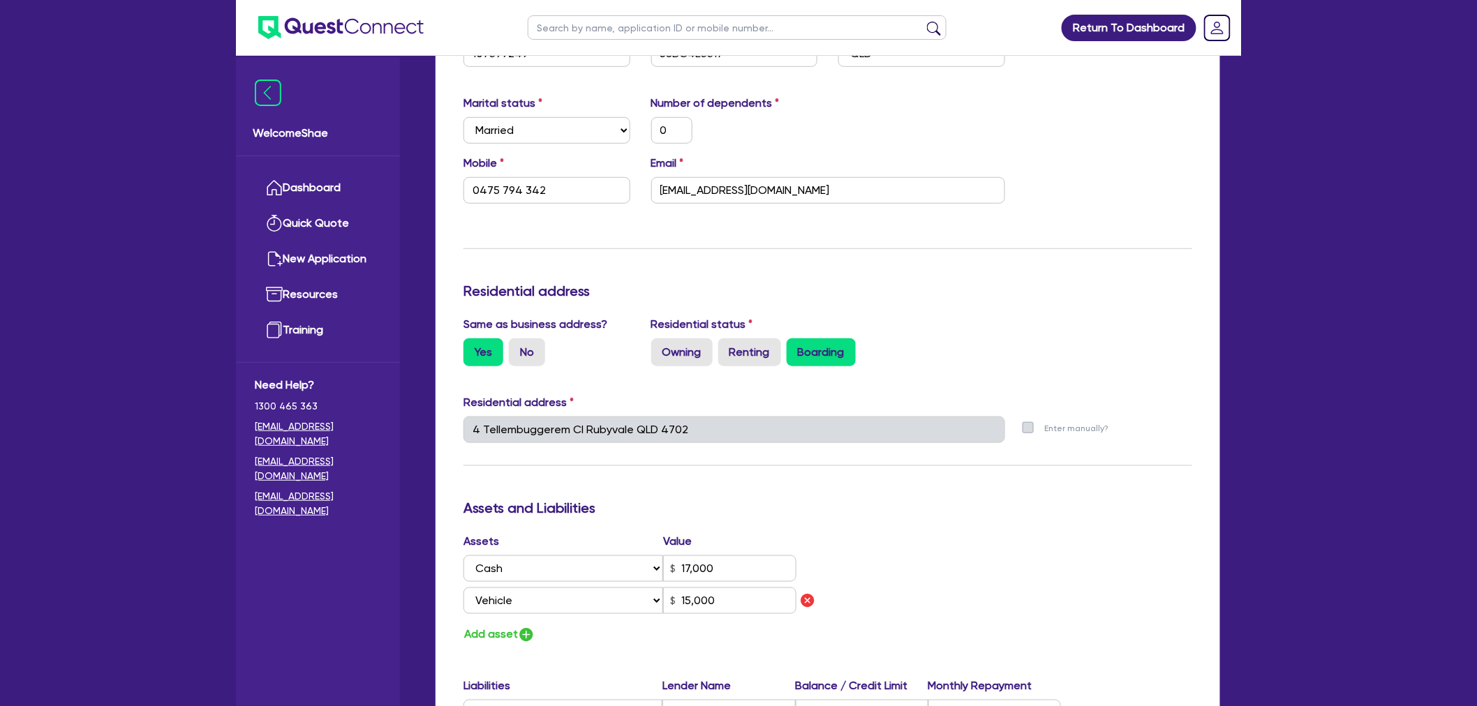
click at [1005, 357] on div "Residential status Owning Renting Boarding" at bounding box center [828, 341] width 375 height 50
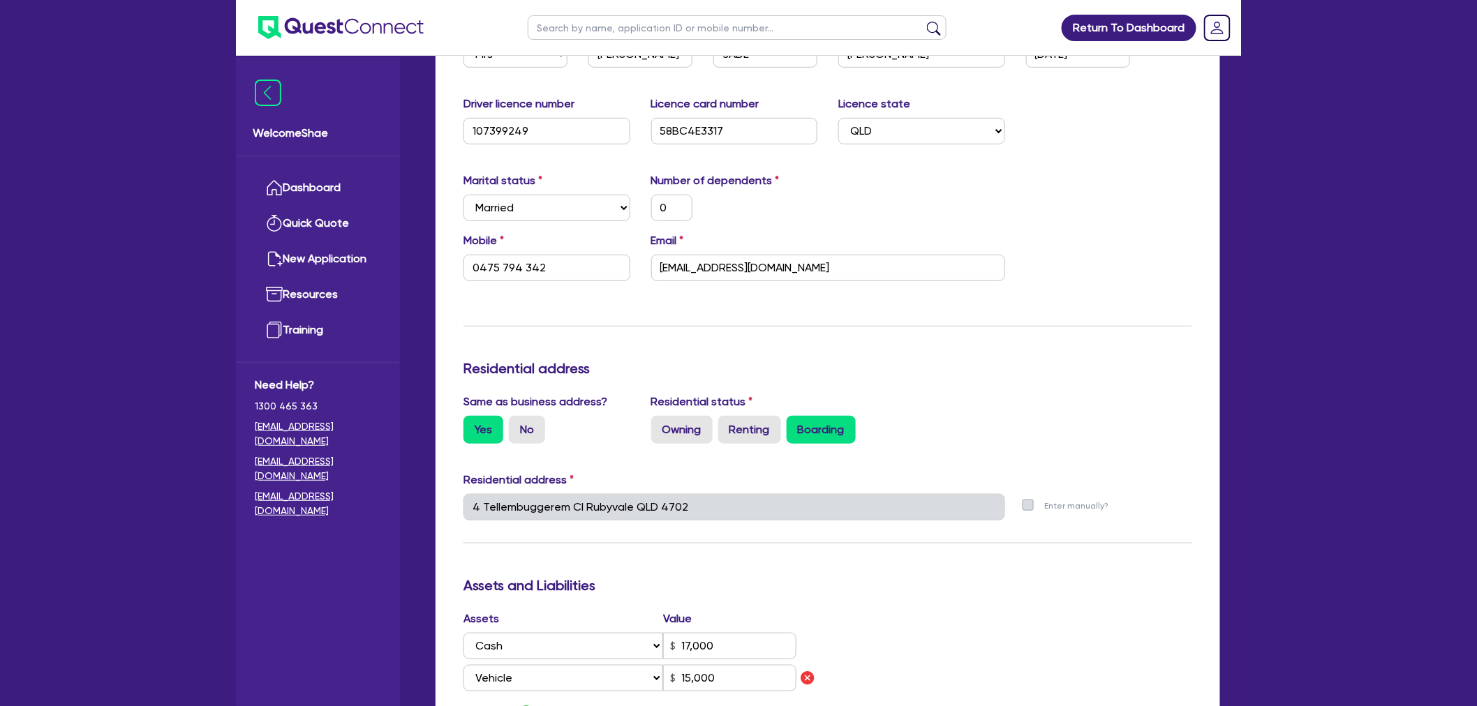
scroll to position [0, 0]
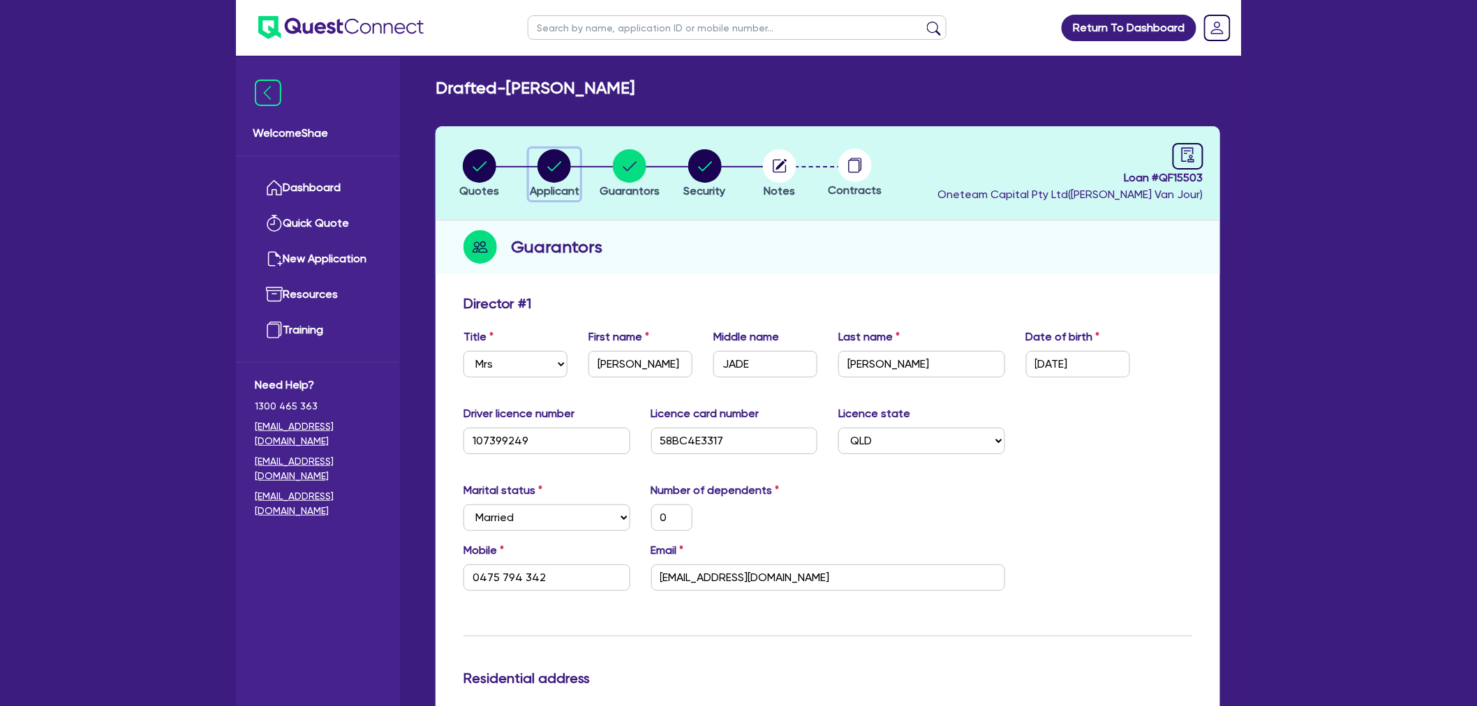
click at [551, 169] on icon "button" at bounding box center [555, 166] width 14 height 10
select select "SOLE_TRADER"
select select "RETAIL_WHOLESALE_TRADE"
select select "CLOTHING_FOOTWEAR"
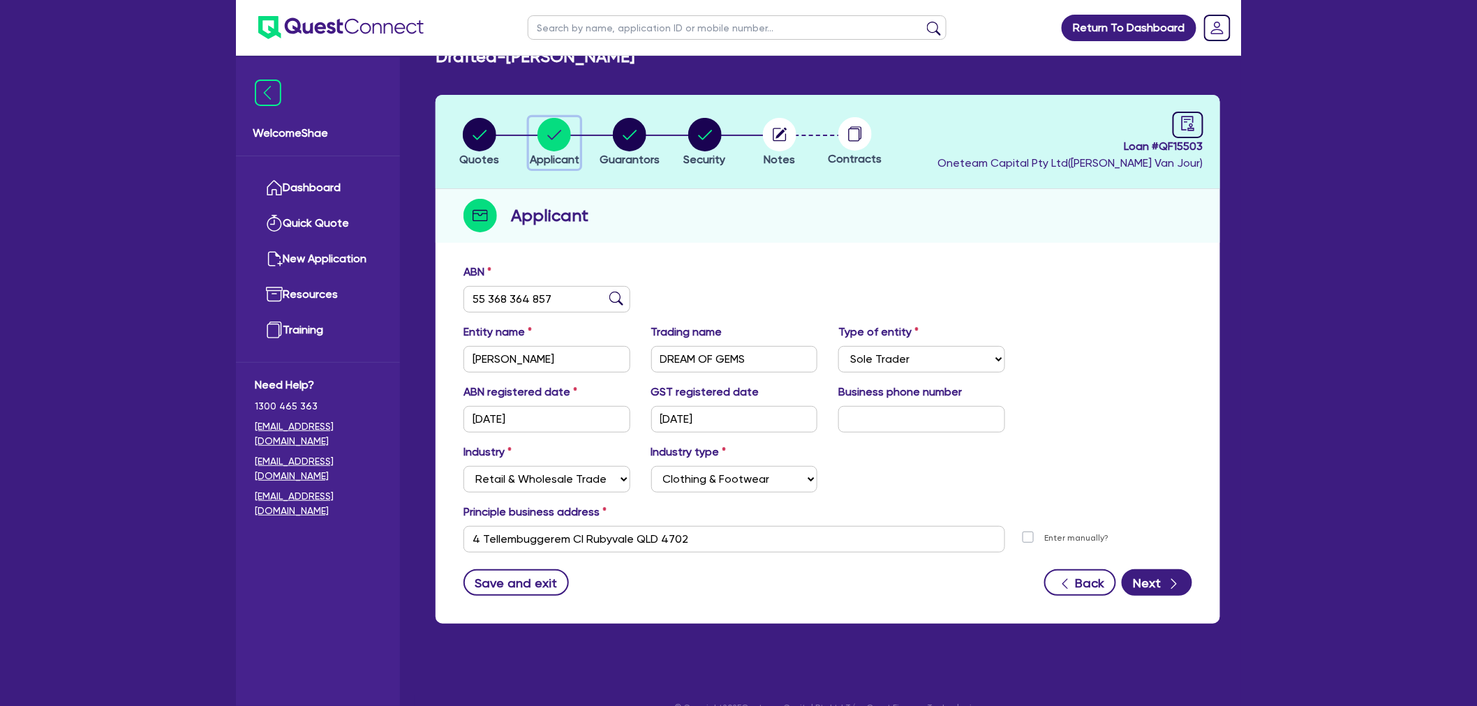
scroll to position [56, 0]
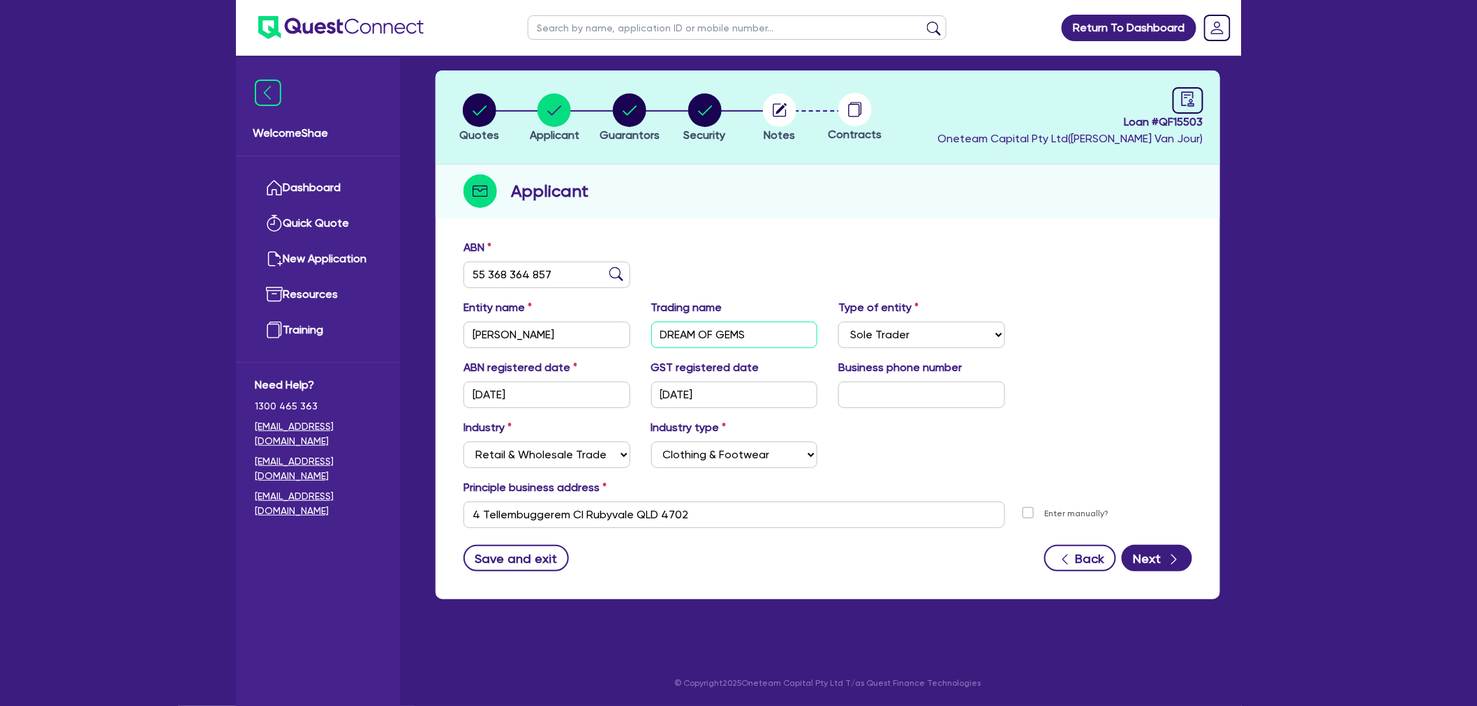
click at [712, 339] on input "DREAM OF GEMS" at bounding box center [734, 335] width 167 height 27
click at [515, 274] on input "55 368 364 857" at bounding box center [546, 275] width 167 height 27
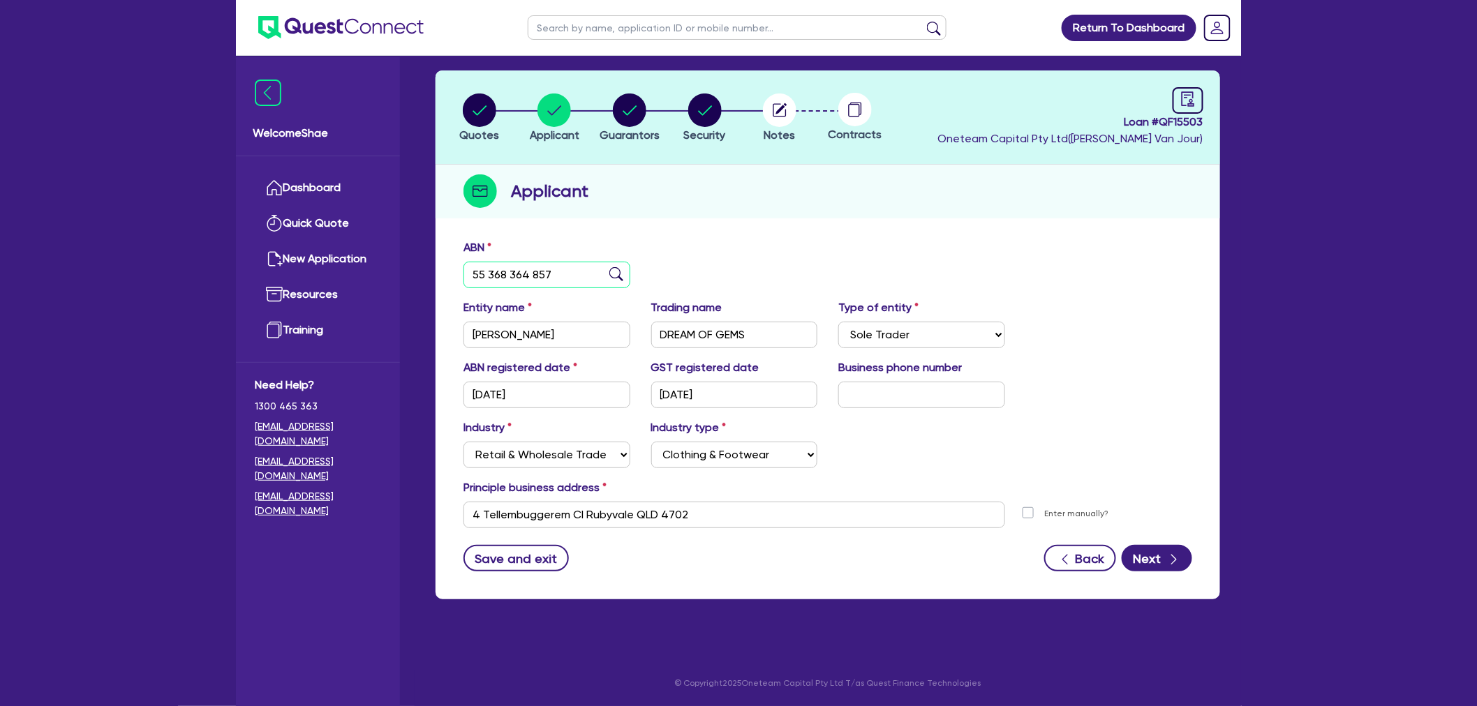
drag, startPoint x: 515, startPoint y: 274, endPoint x: 494, endPoint y: 270, distance: 21.4
click at [514, 274] on input "55 368 364 857" at bounding box center [546, 275] width 167 height 27
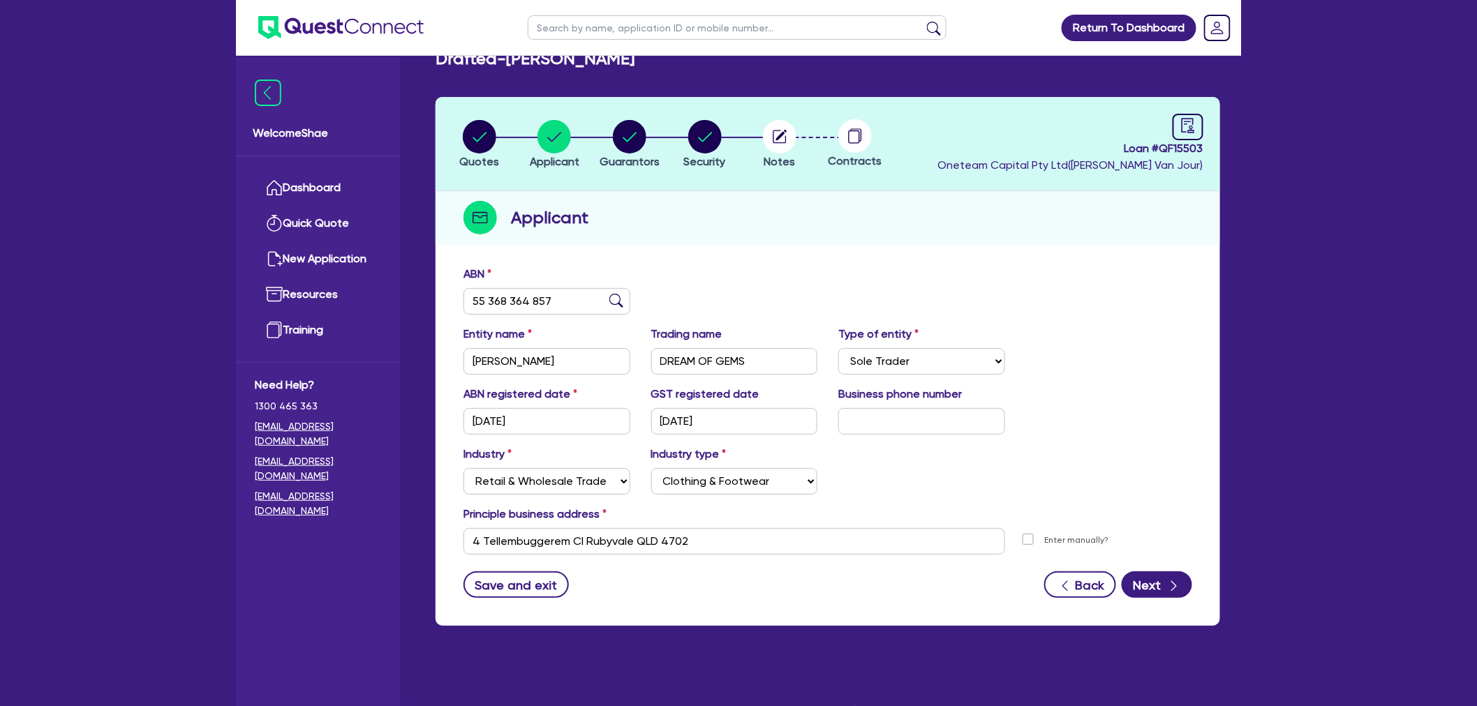
scroll to position [0, 0]
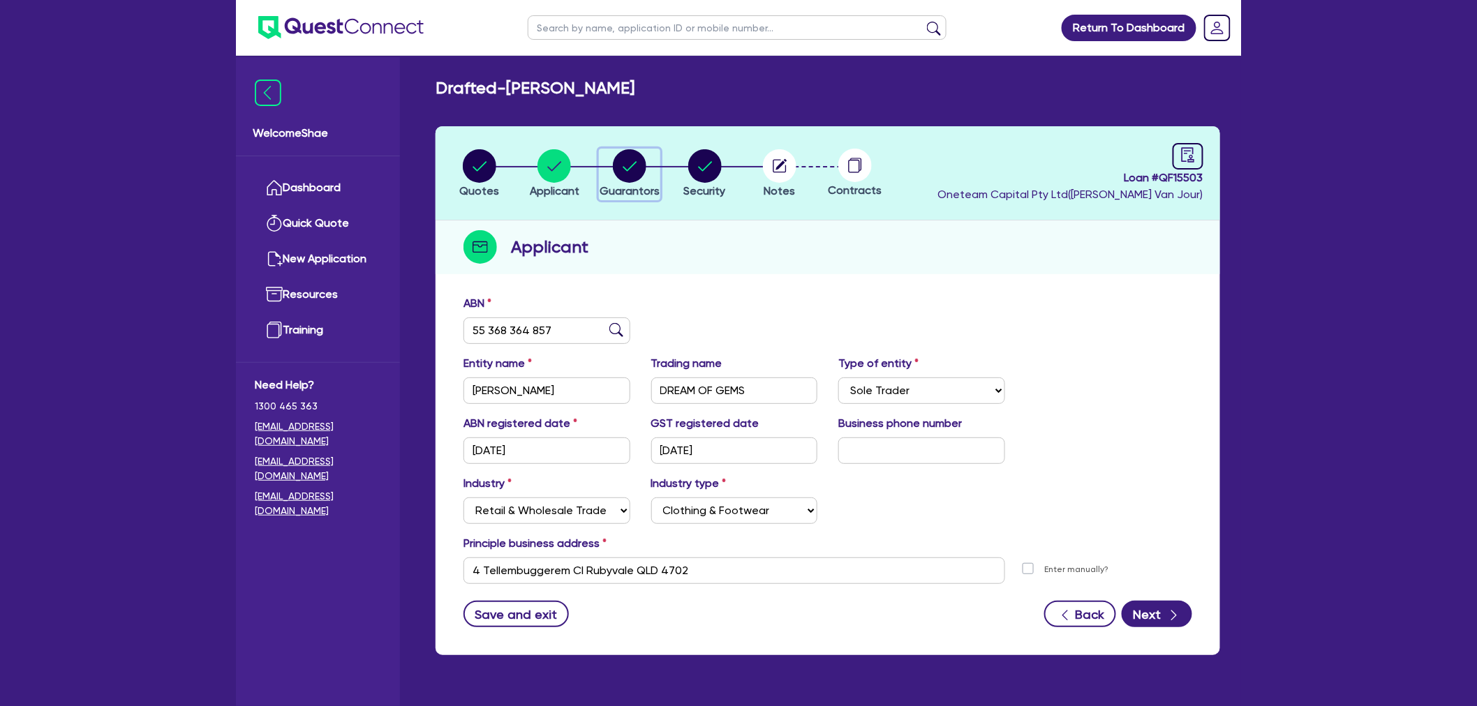
click at [629, 174] on circle "button" at bounding box center [629, 165] width 33 height 33
select select "MRS"
select select "QLD"
select select "MARRIED"
select select "CASH"
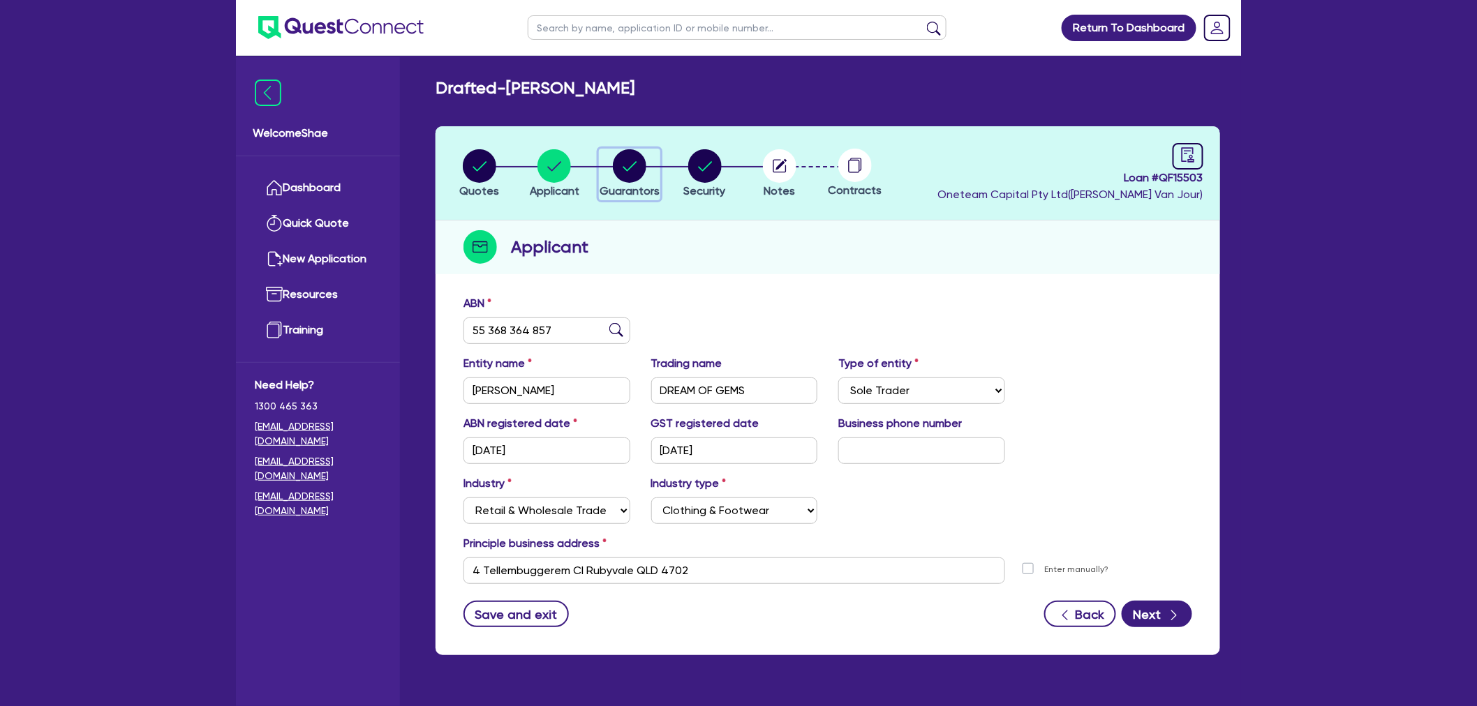
select select "VEHICLE"
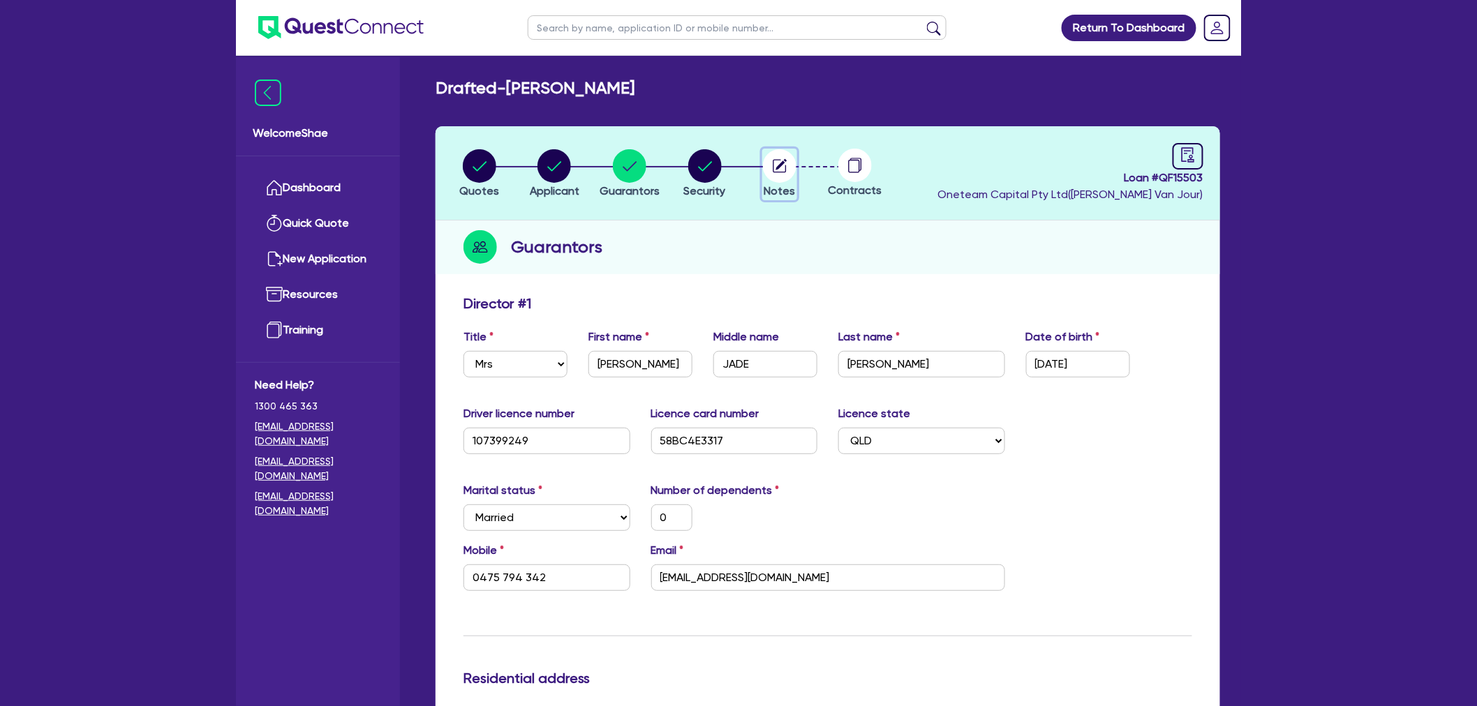
click at [773, 172] on circle "button" at bounding box center [779, 165] width 33 height 33
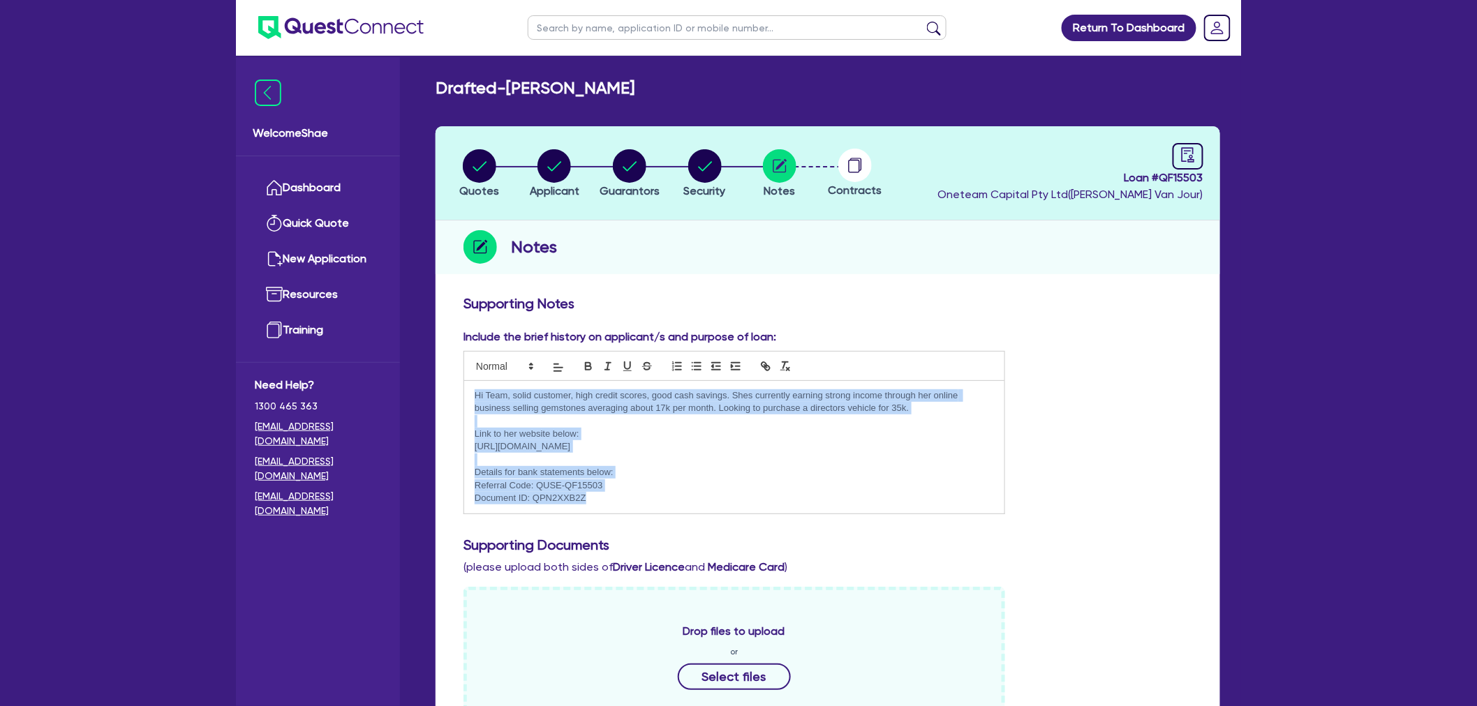
drag, startPoint x: 470, startPoint y: 393, endPoint x: 659, endPoint y: 503, distance: 218.3
click at [659, 503] on div "Hi Team, solid customer, high credit scores, good cash savings. Shes currently …" at bounding box center [734, 447] width 540 height 133
copy div "Hi Team, solid customer, high credit scores, good cash savings. Shes currently …"
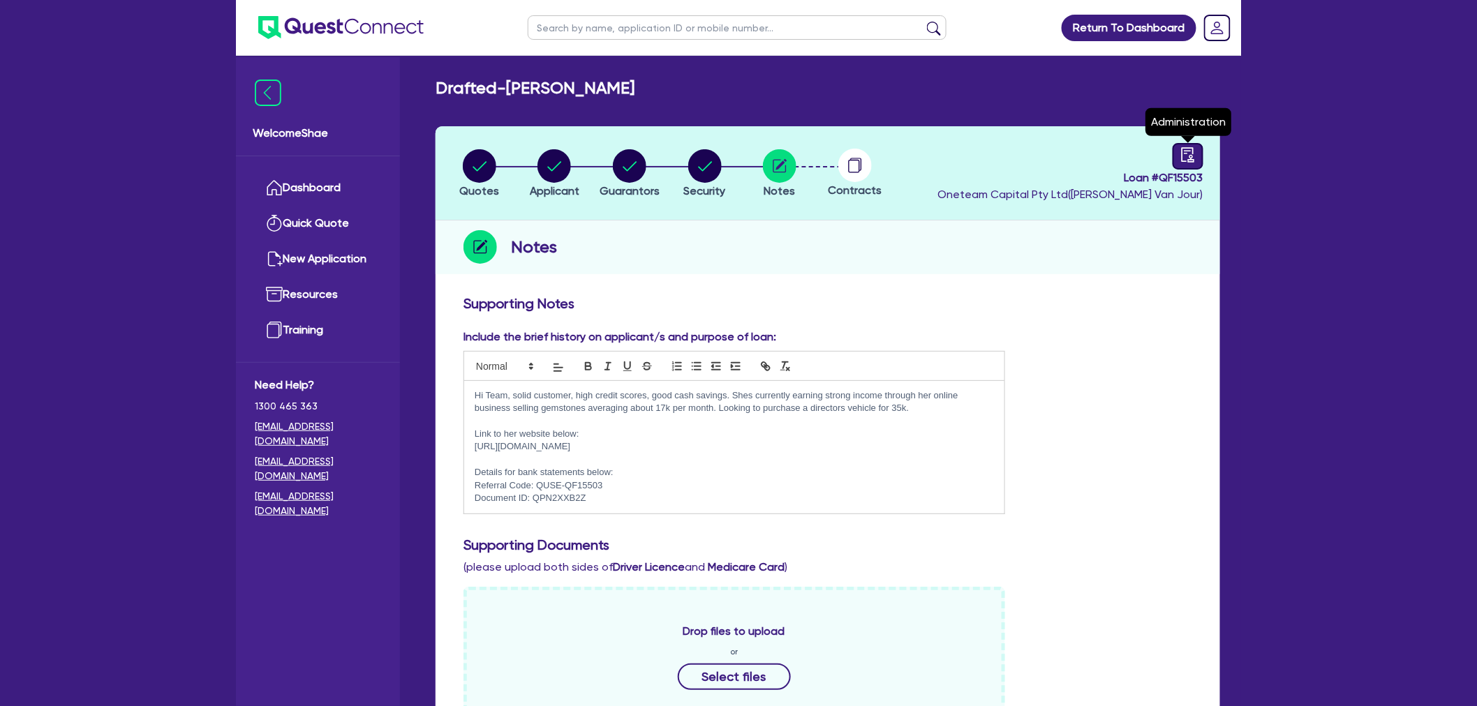
click at [1176, 149] on div at bounding box center [1187, 156] width 31 height 27
select select "DRAFTED_NEW"
select select "Other"
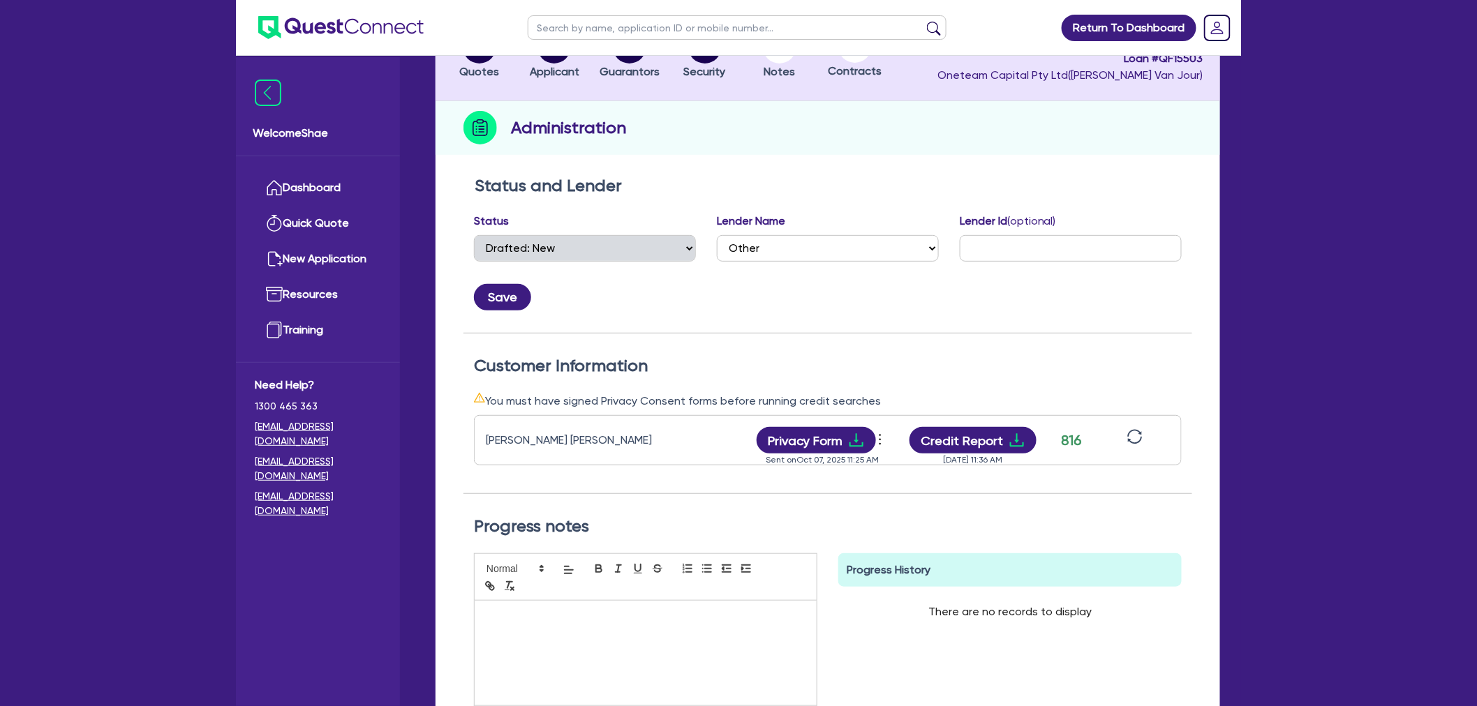
scroll to position [155, 0]
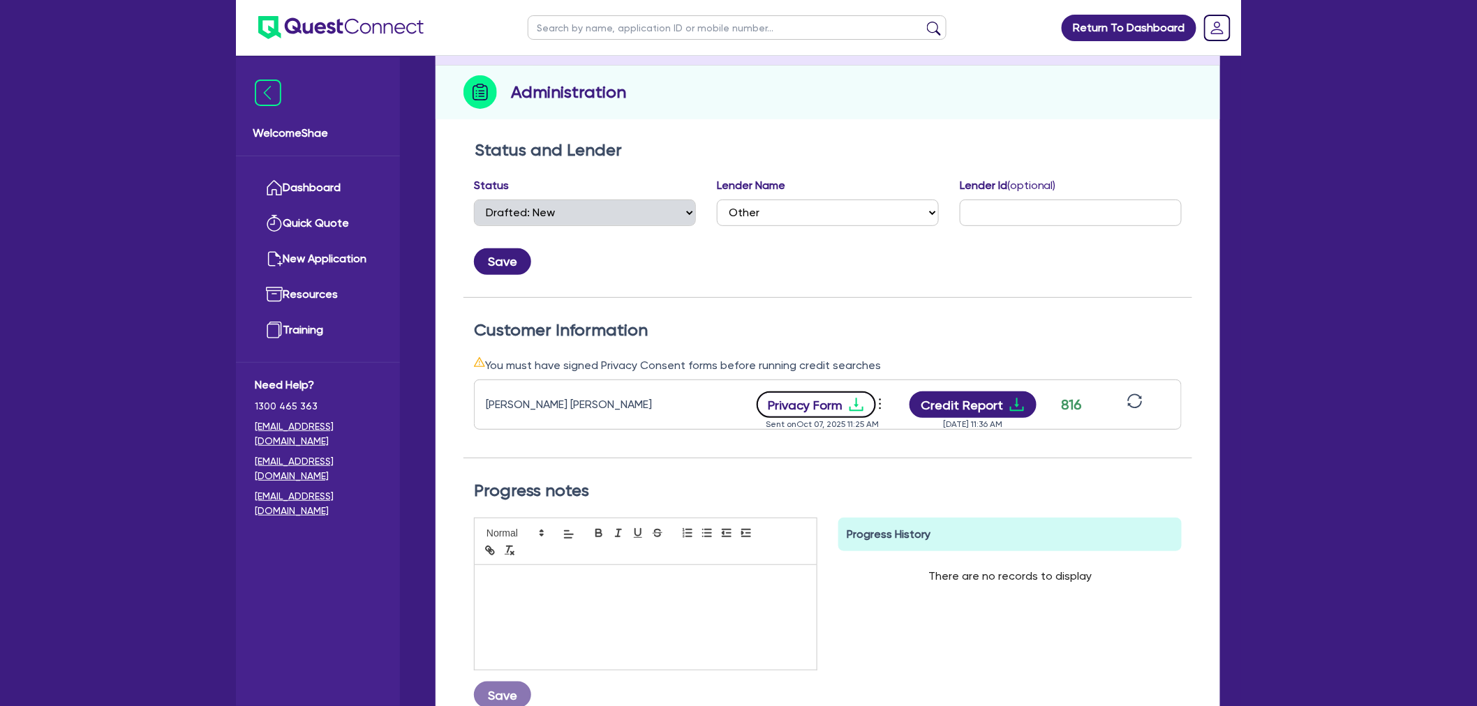
click at [855, 410] on icon "download" at bounding box center [856, 404] width 17 height 17
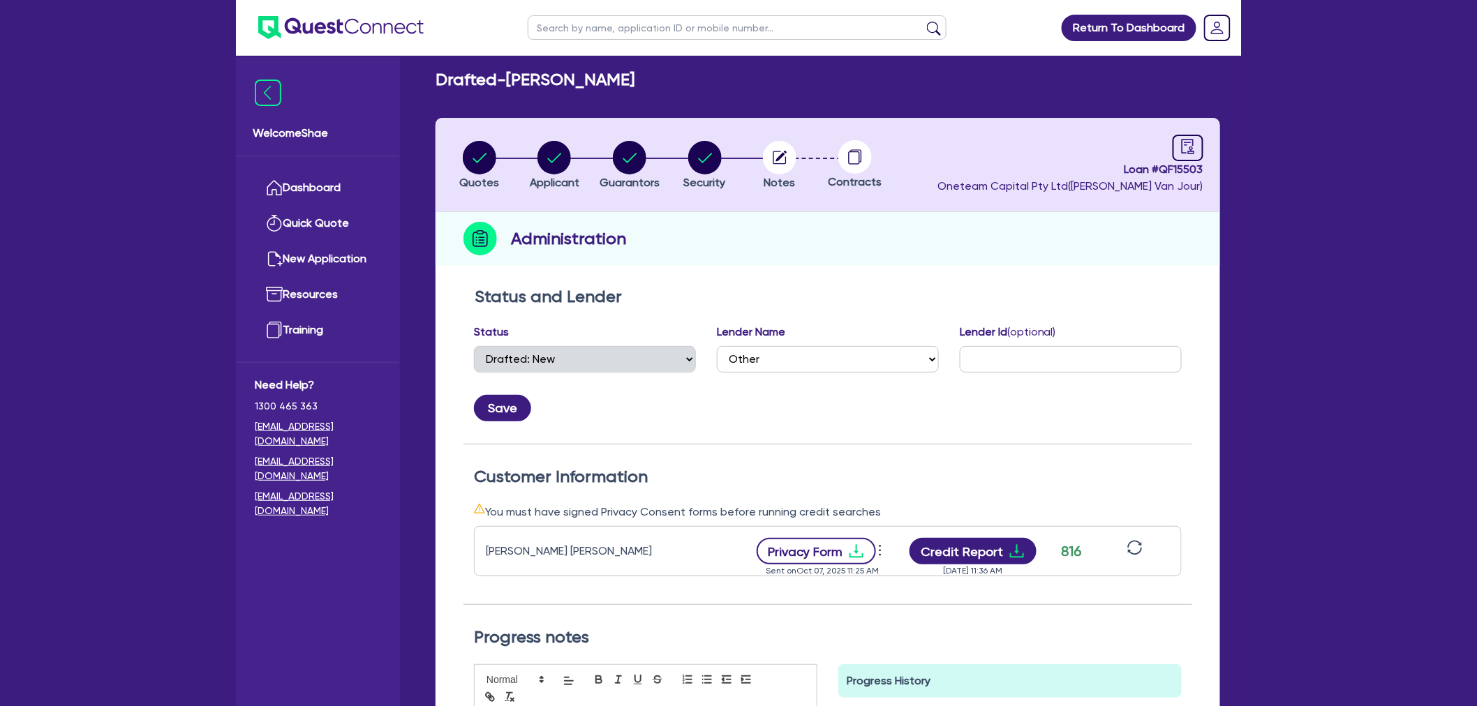
scroll to position [0, 0]
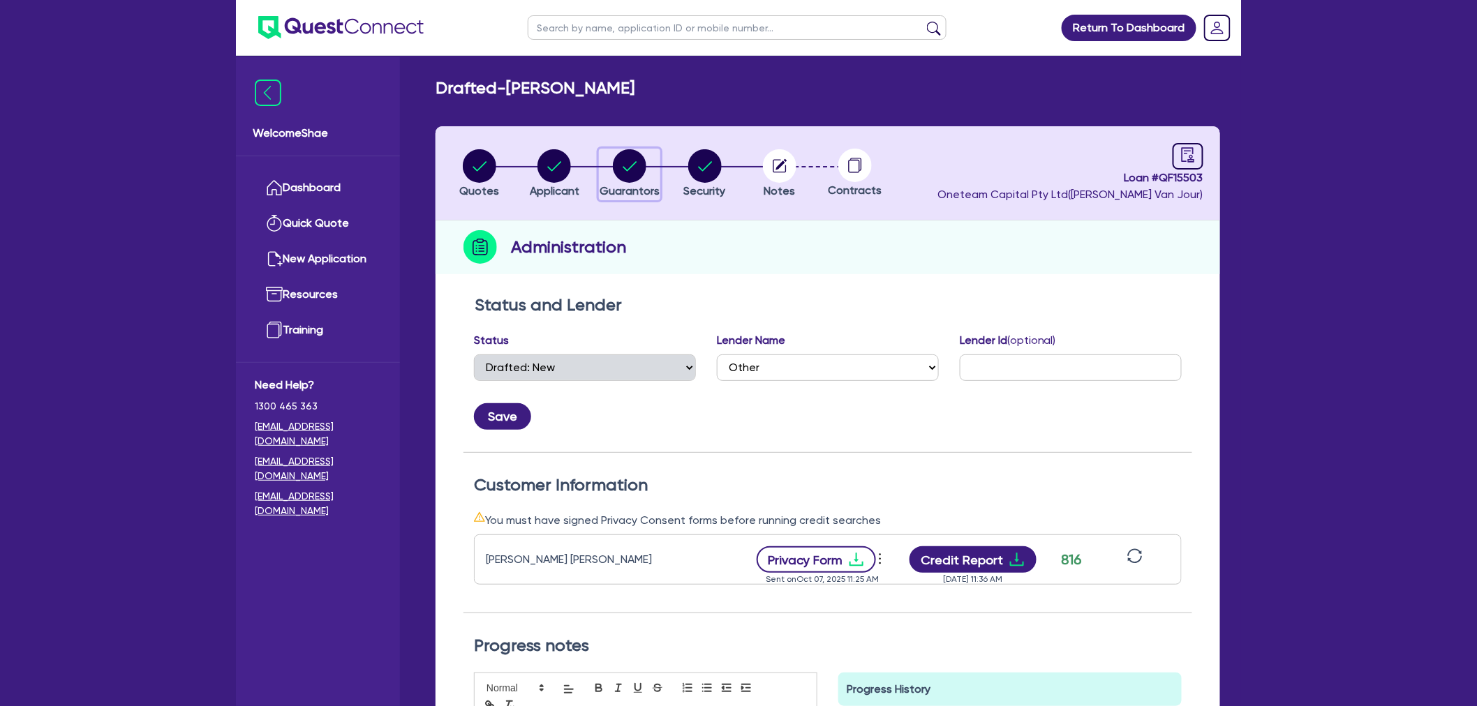
drag, startPoint x: 638, startPoint y: 177, endPoint x: 682, endPoint y: 207, distance: 52.8
click at [638, 177] on circle "button" at bounding box center [629, 165] width 33 height 33
select select "MRS"
select select "QLD"
select select "MARRIED"
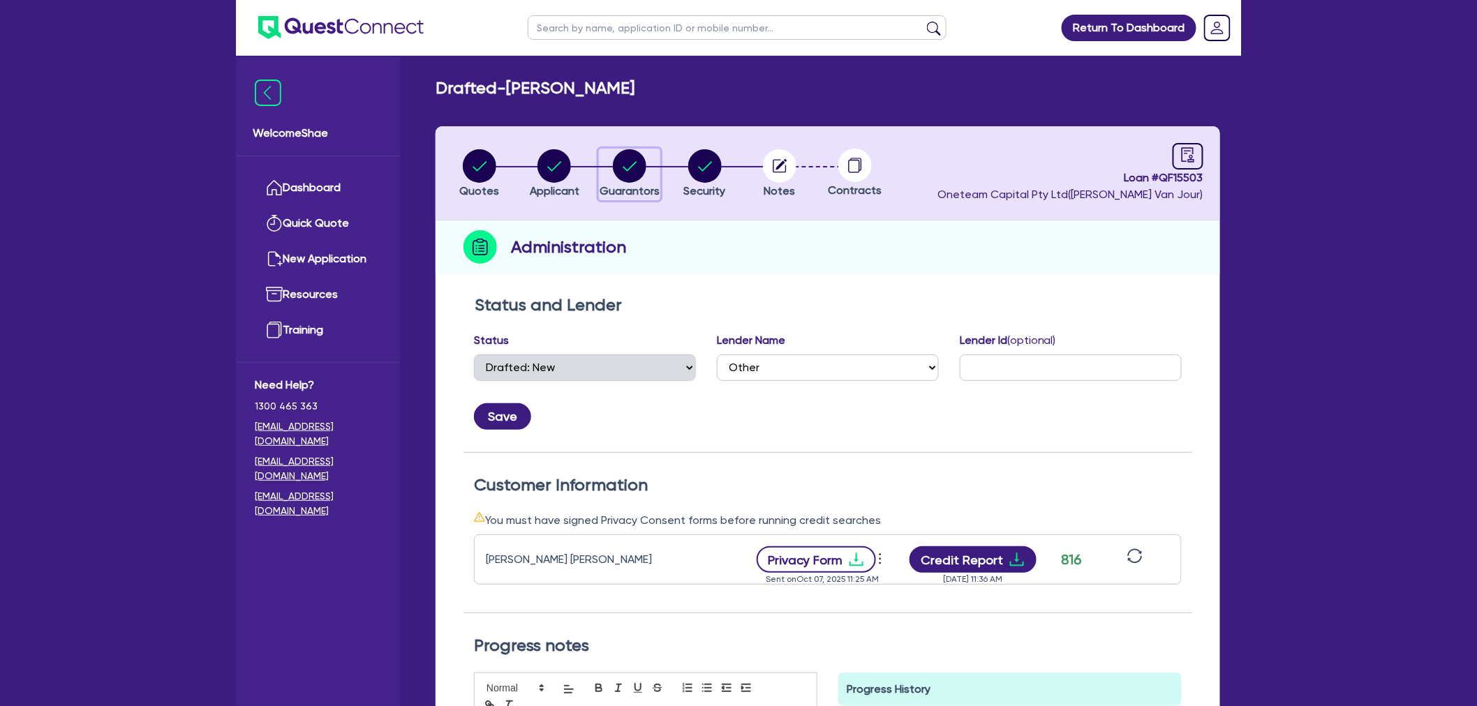
select select "CASH"
select select "VEHICLE"
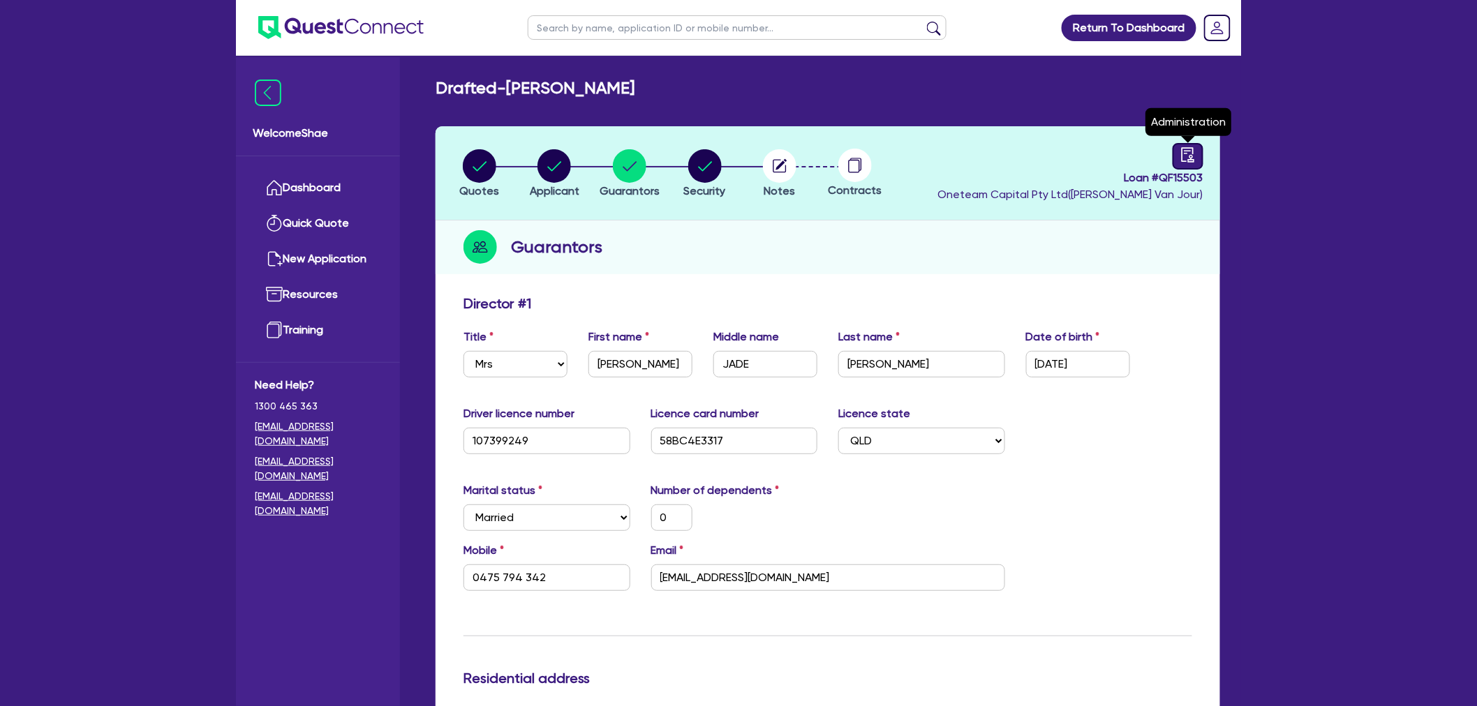
click at [1180, 162] on div at bounding box center [1187, 156] width 31 height 27
select select "DRAFTED_NEW"
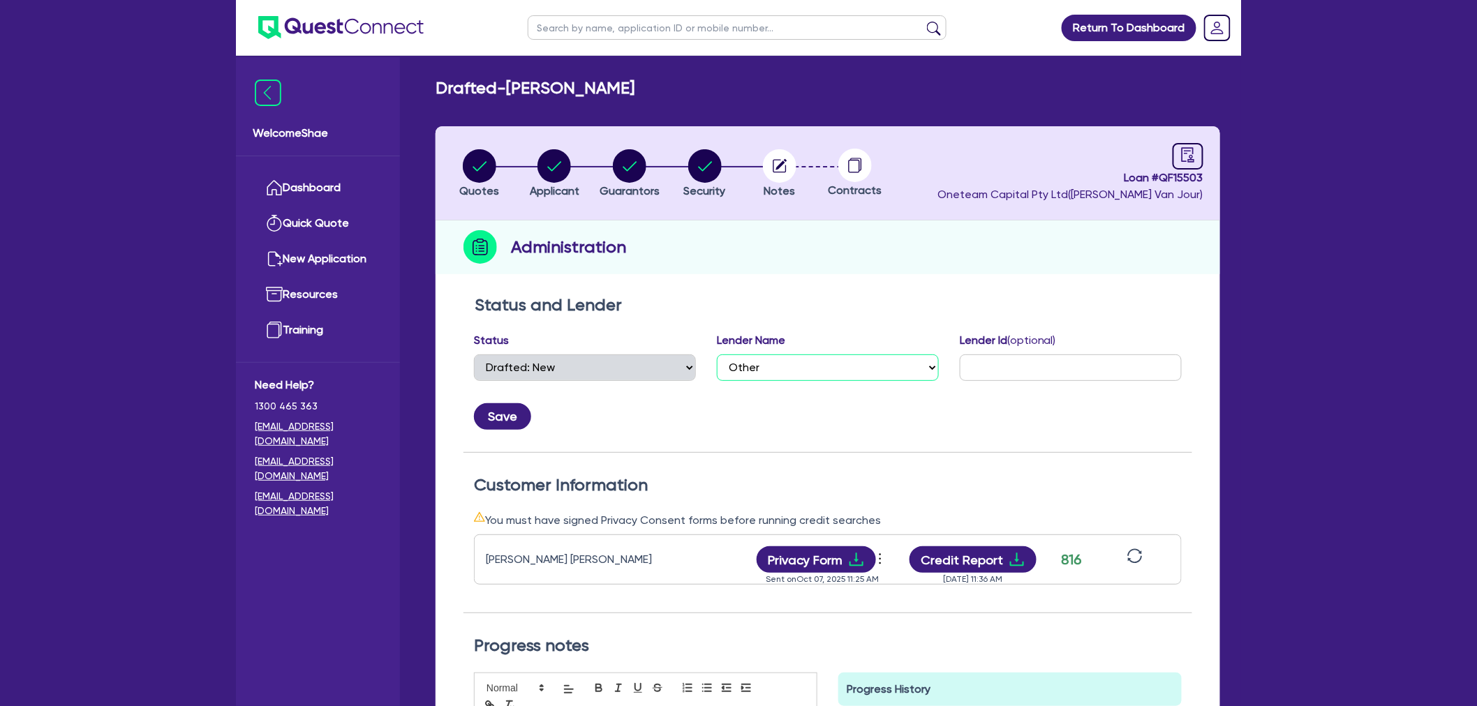
click at [763, 368] on select "Select AAMF AFS Alex Bank Angle Finance Azora Banjo BigStone BOQ Finance Brande…" at bounding box center [828, 368] width 222 height 27
select select "Branded Financial Services"
click at [717, 355] on select "Select AAMF AFS Alex Bank Angle Finance Azora Banjo BigStone BOQ Finance Brande…" at bounding box center [828, 368] width 222 height 27
click at [1045, 373] on input "text" at bounding box center [1071, 368] width 222 height 27
type input "3182603807"
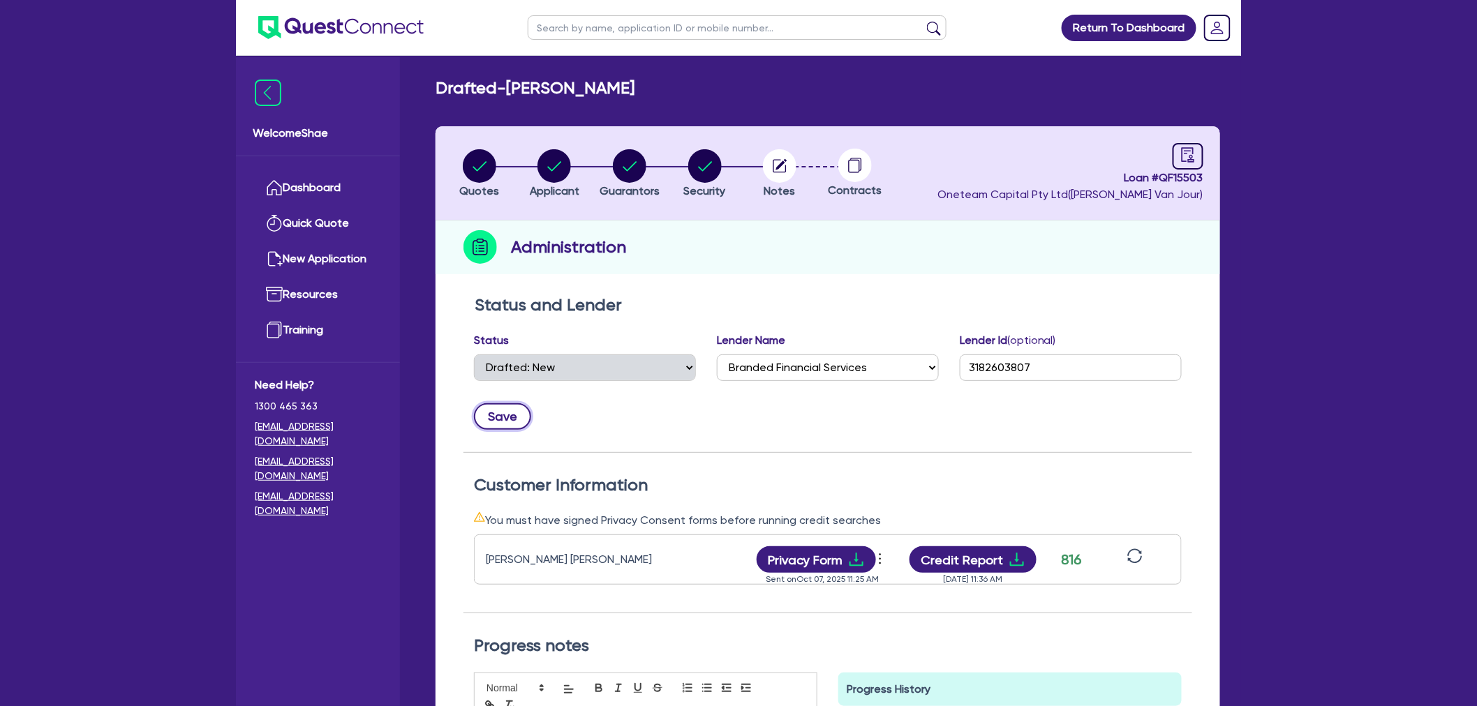
click at [490, 417] on button "Save" at bounding box center [502, 416] width 57 height 27
